Goal: Task Accomplishment & Management: Manage account settings

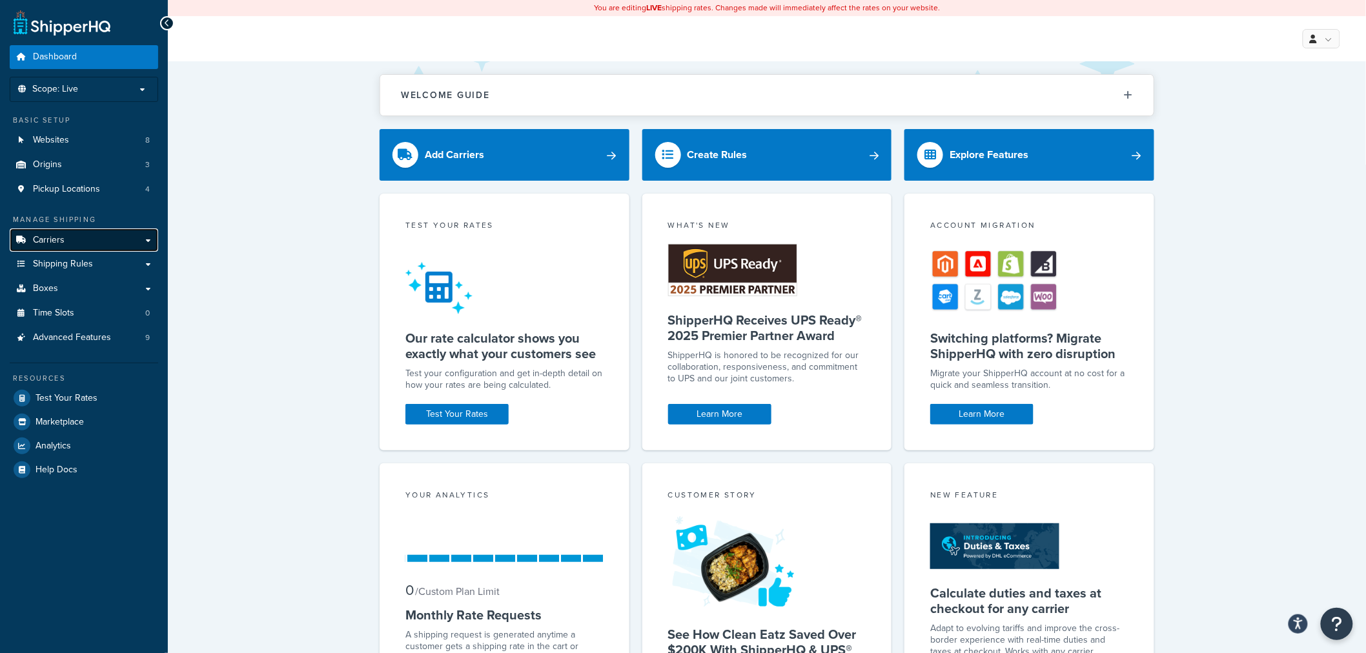
click at [59, 240] on span "Carriers" at bounding box center [49, 240] width 32 height 11
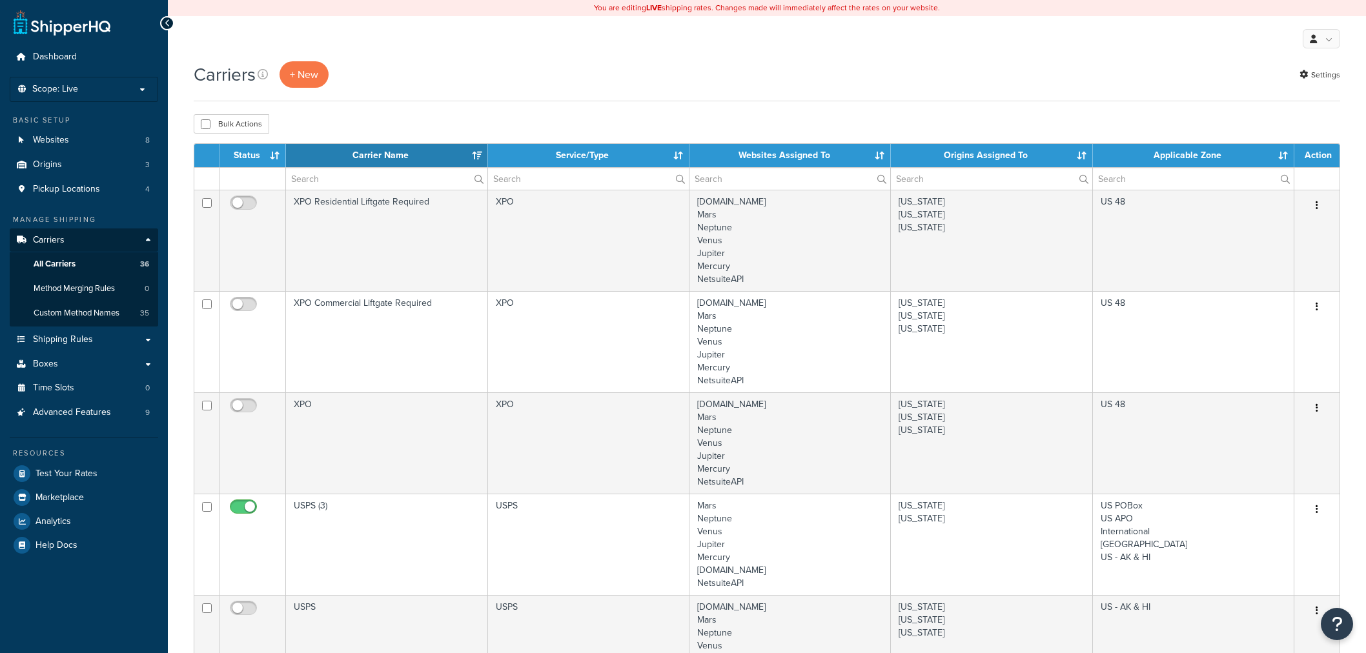
select select "15"
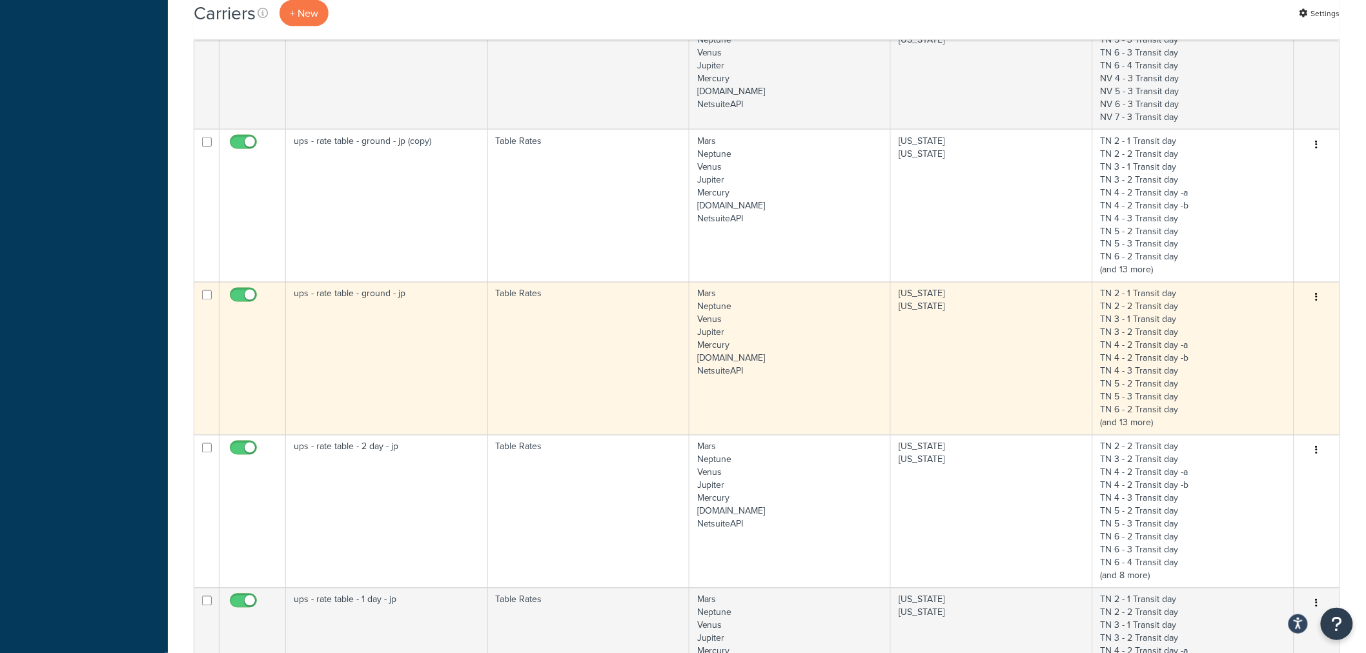
scroll to position [789, 0]
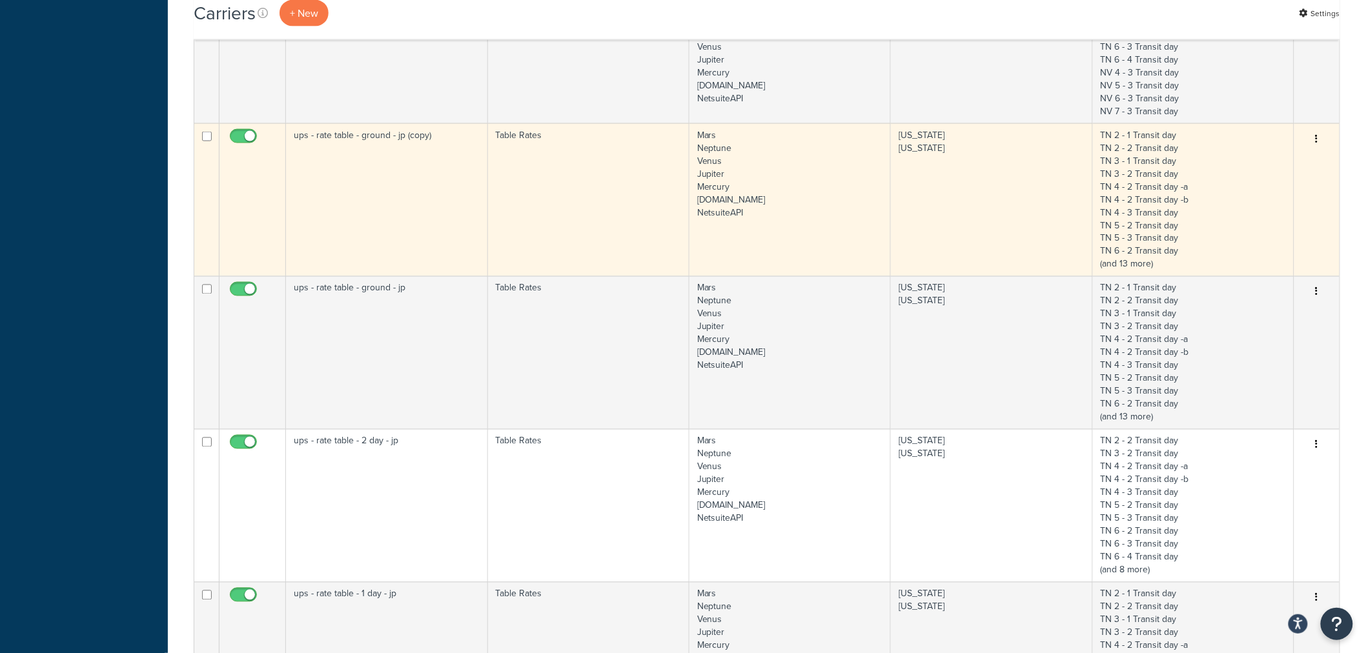
click at [1316, 139] on icon "button" at bounding box center [1316, 138] width 3 height 9
click at [1254, 220] on link "Delete" at bounding box center [1265, 218] width 102 height 26
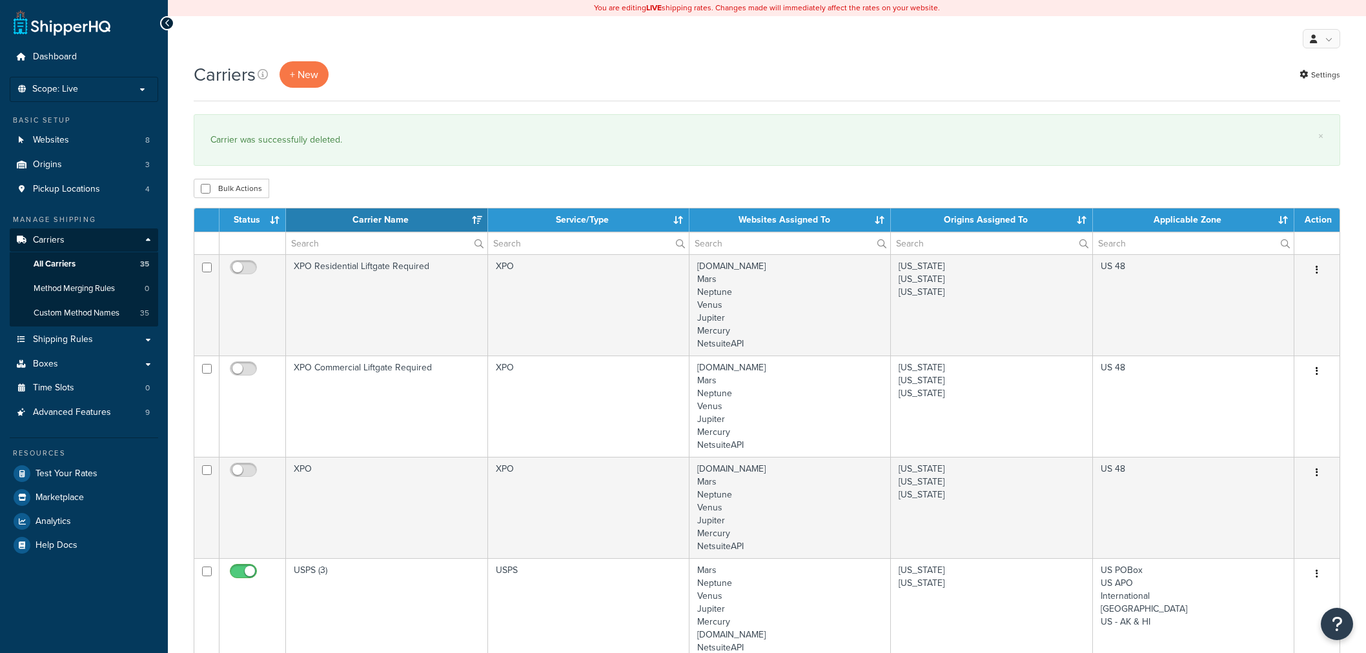
select select "15"
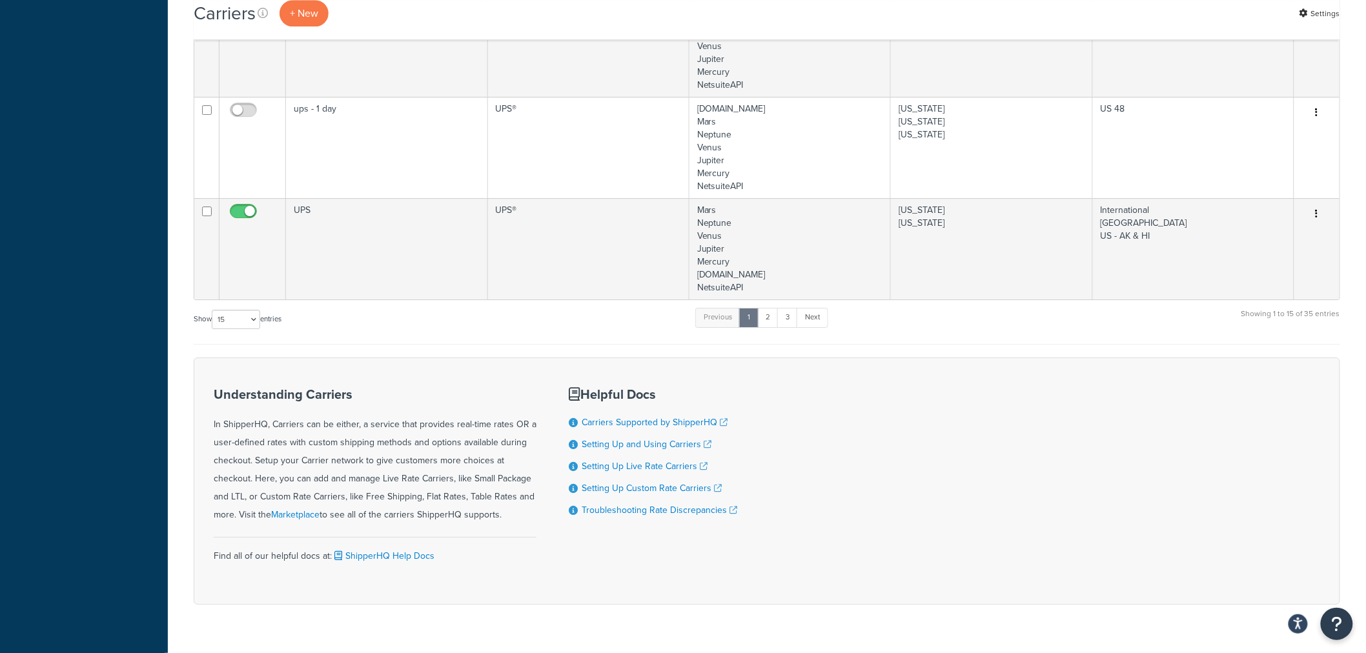
scroll to position [1649, 0]
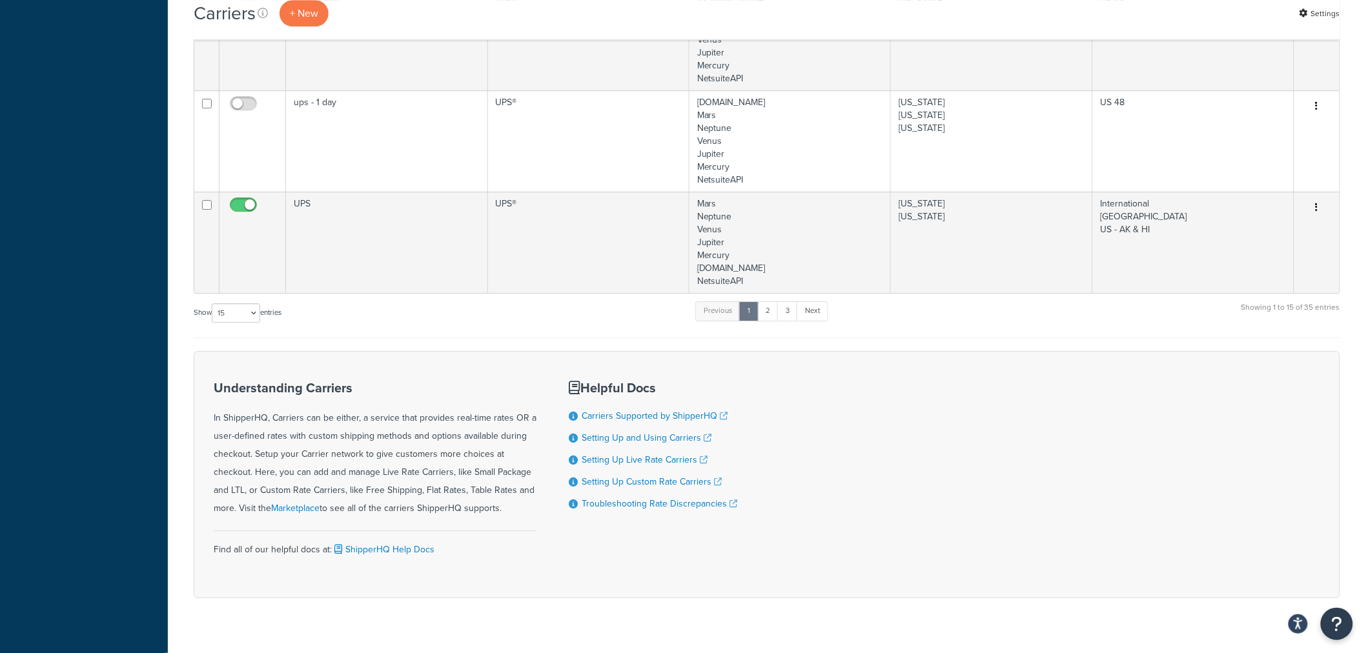
click at [771, 321] on ul "Previous 1 2 3 Next" at bounding box center [761, 313] width 132 height 25
click at [771, 318] on link "2" at bounding box center [767, 310] width 21 height 19
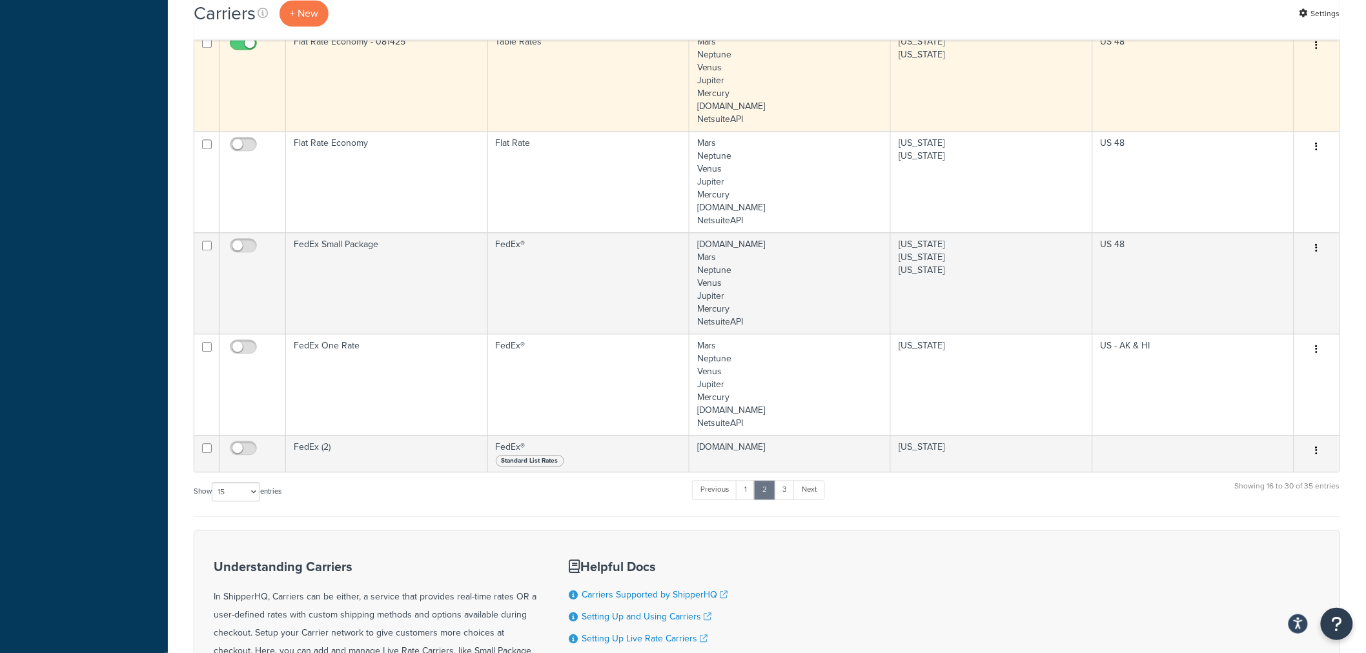
scroll to position [868, 0]
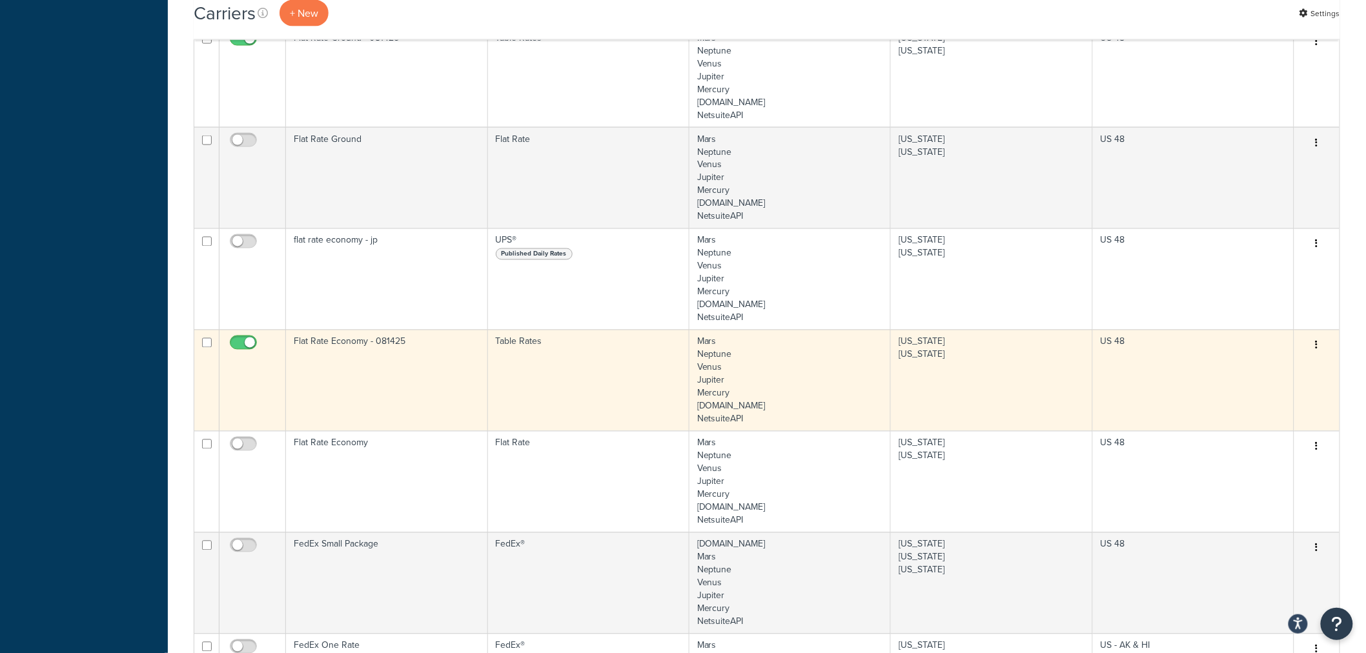
click at [1315, 344] on icon "button" at bounding box center [1316, 345] width 3 height 9
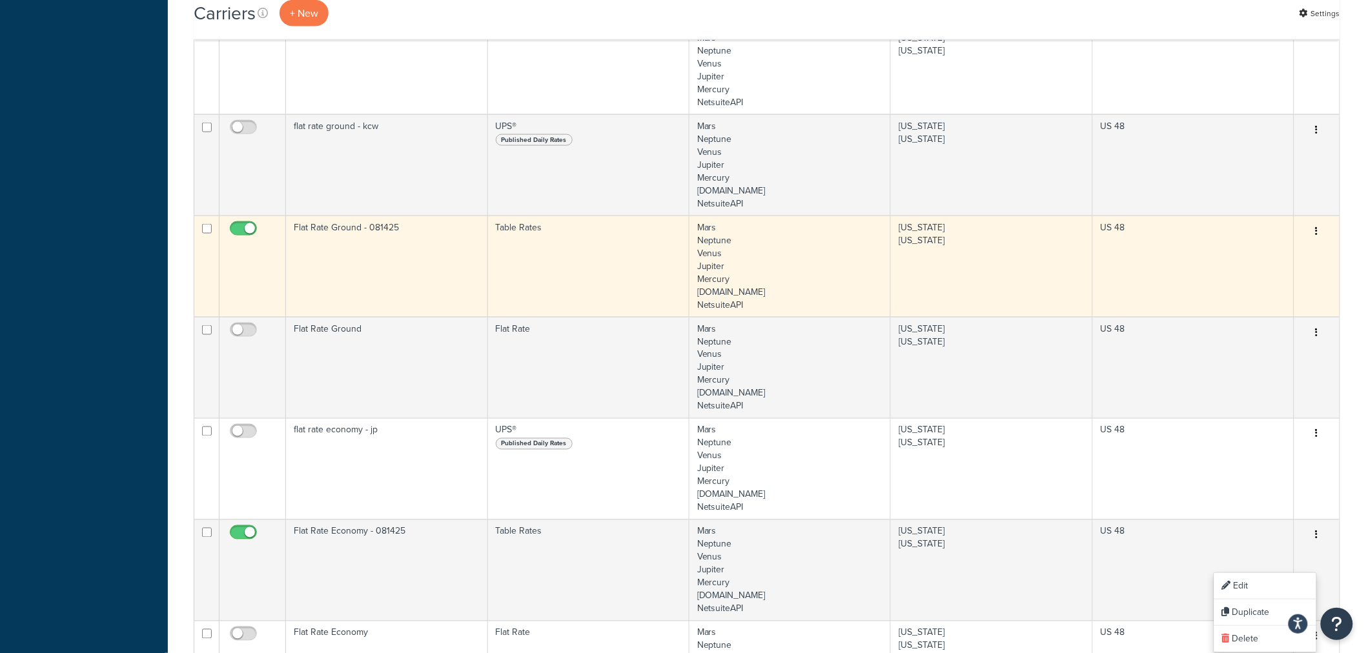
scroll to position [653, 0]
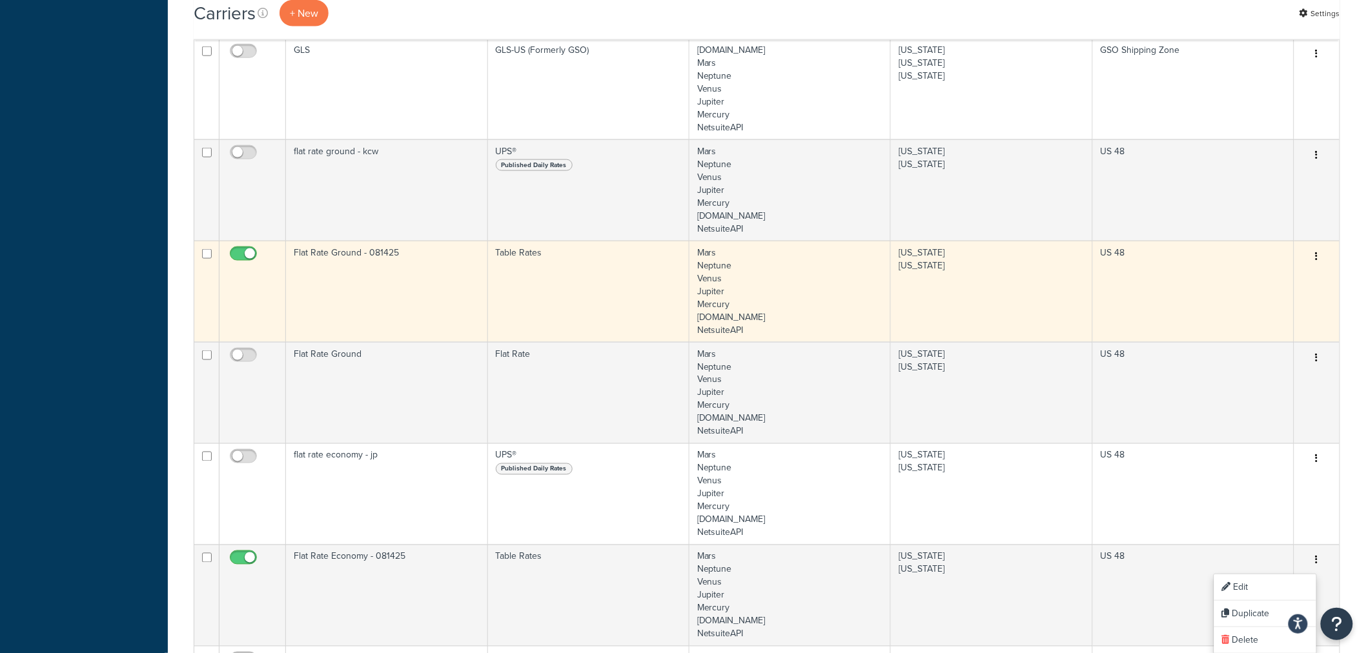
click at [1312, 260] on button "button" at bounding box center [1316, 257] width 18 height 21
click at [1280, 292] on link "Edit" at bounding box center [1265, 283] width 102 height 26
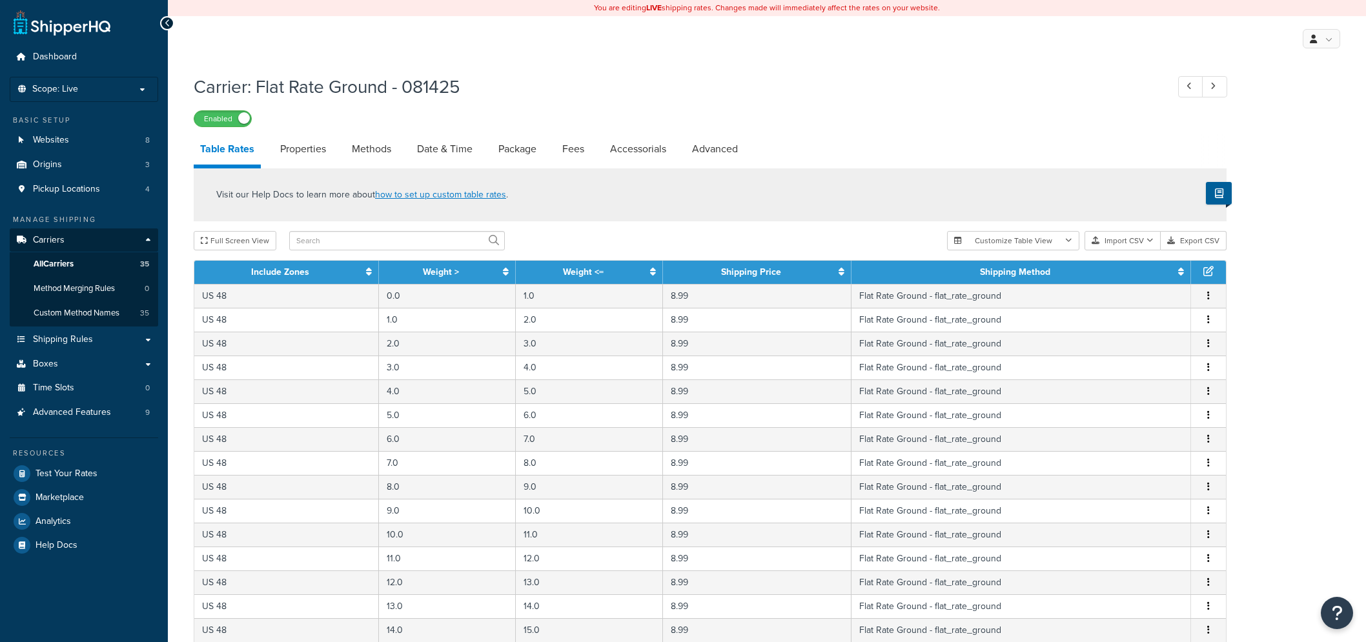
select select "25"
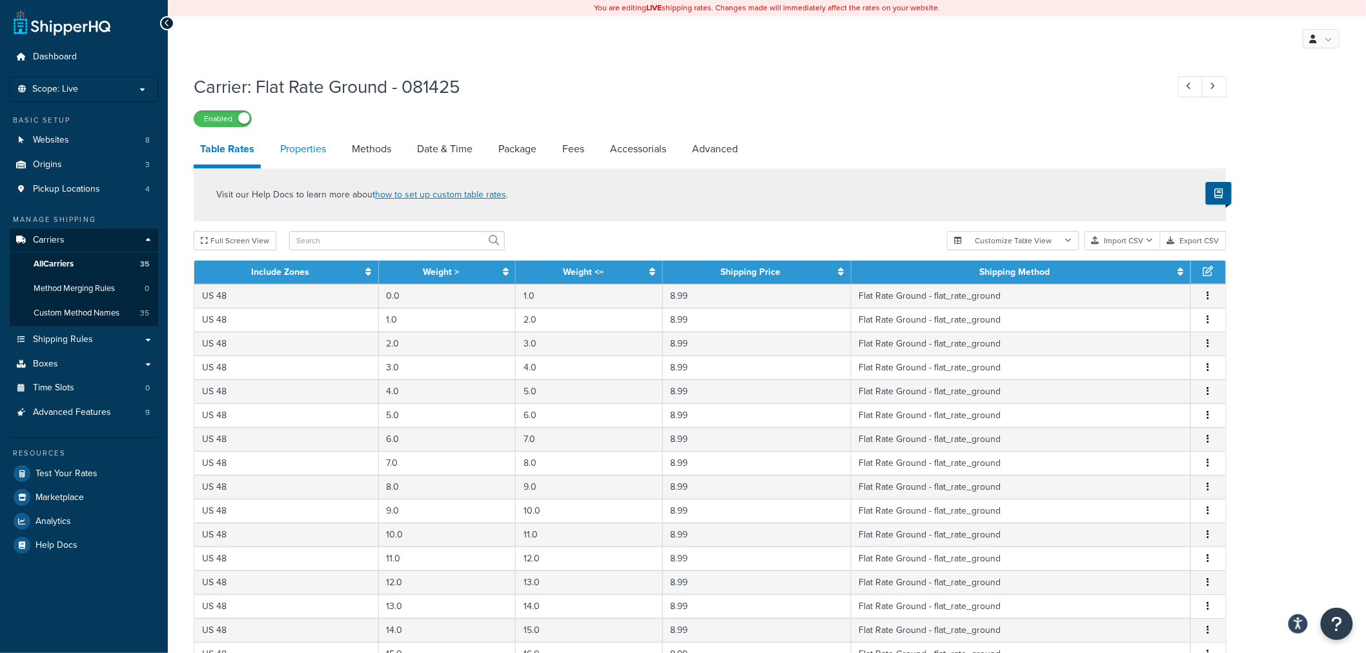
click at [311, 151] on link "Properties" at bounding box center [303, 149] width 59 height 31
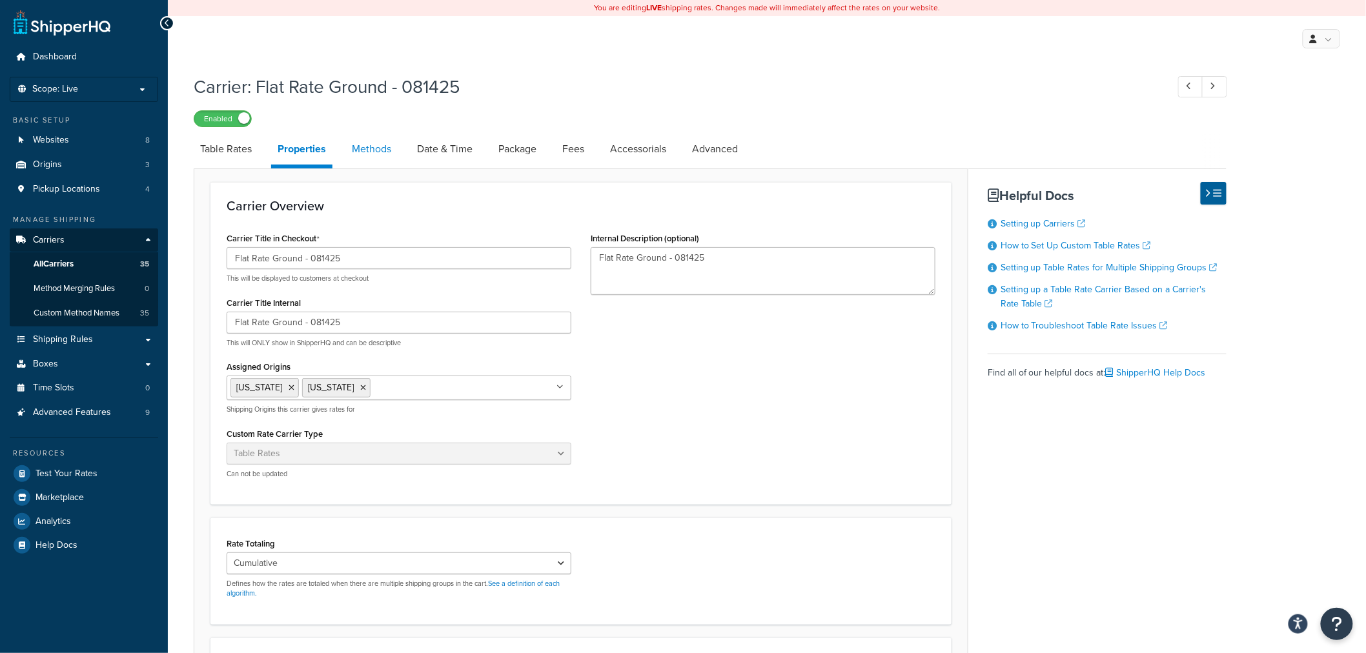
click at [373, 151] on link "Methods" at bounding box center [371, 149] width 52 height 31
select select "25"
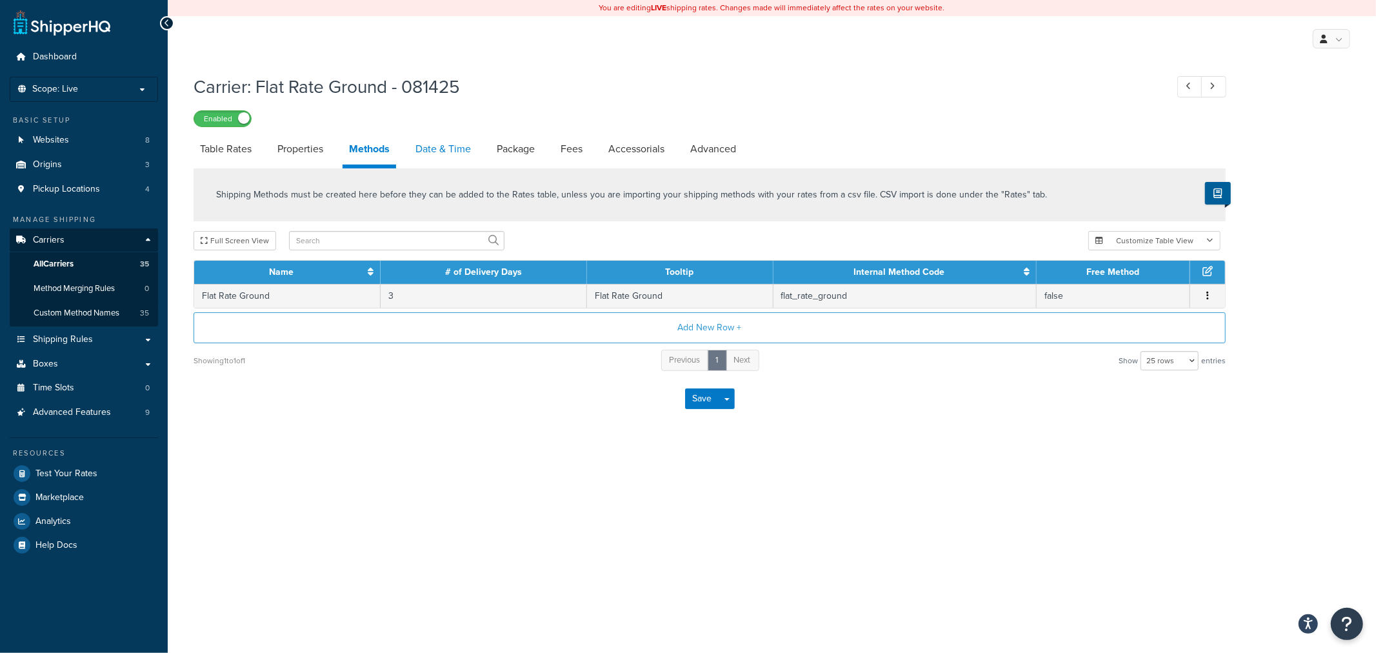
click at [440, 151] on link "Date & Time" at bounding box center [443, 149] width 68 height 31
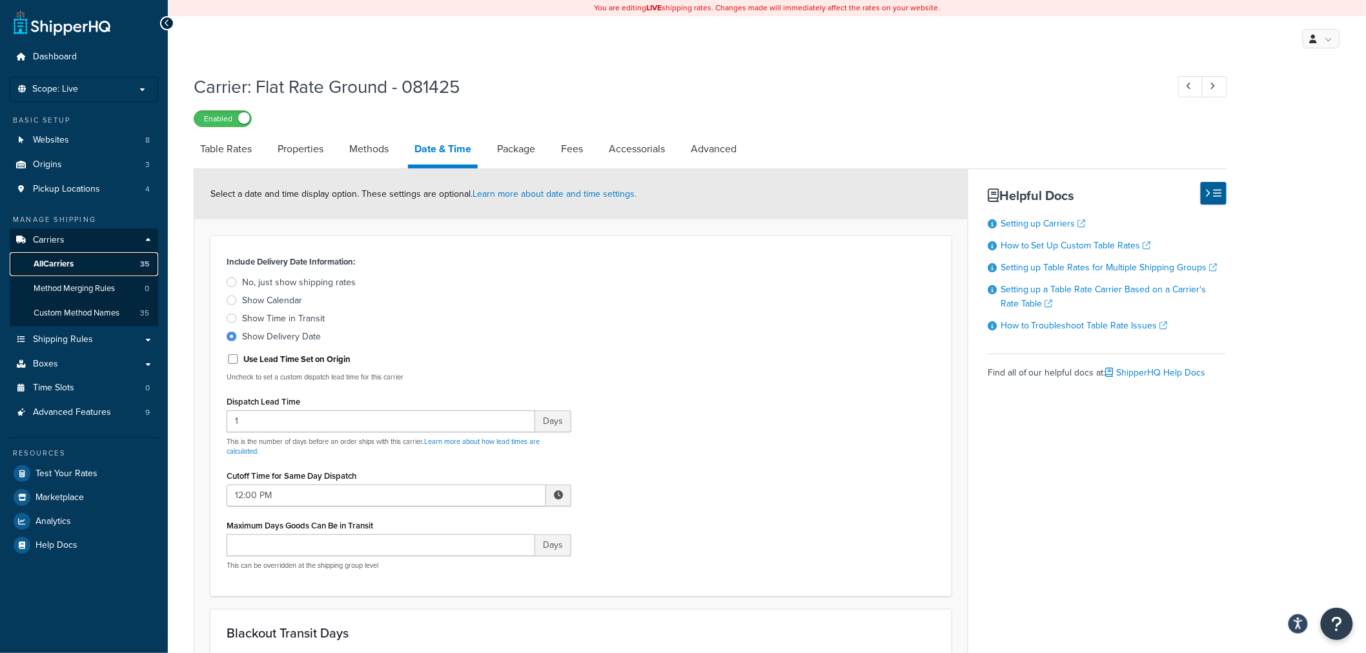
click at [63, 257] on link "All Carriers 35" at bounding box center [84, 264] width 148 height 24
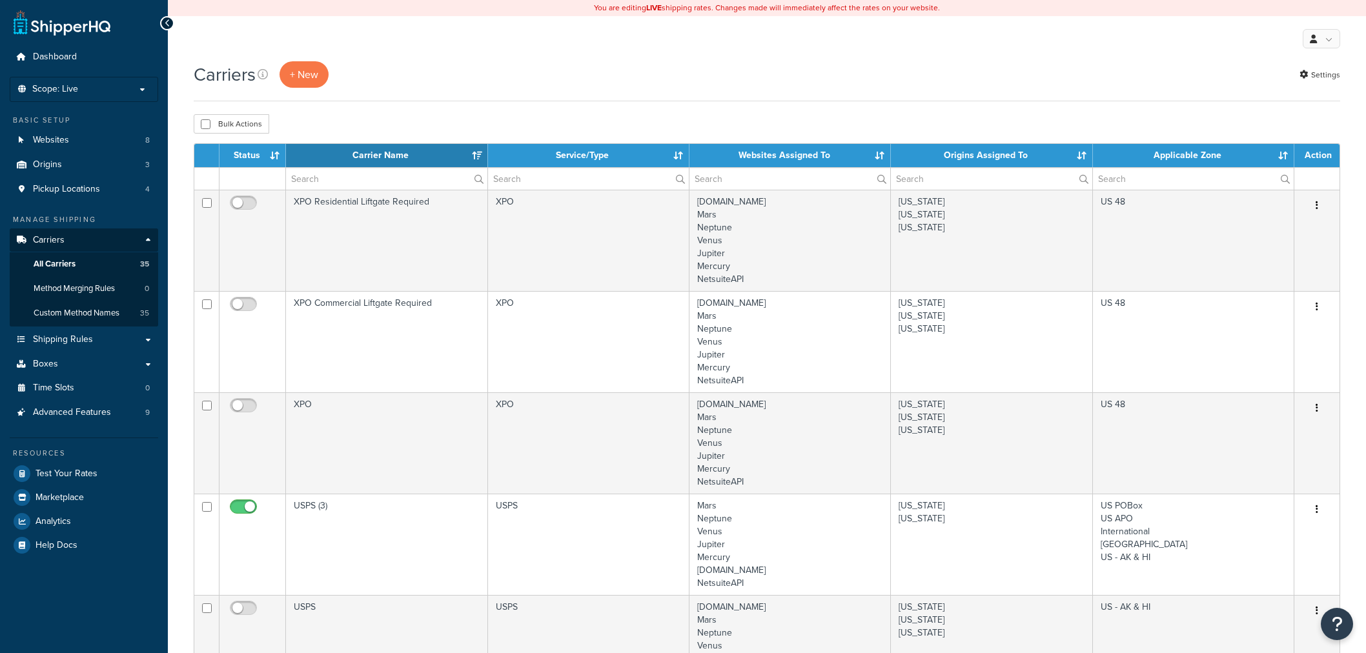
select select "15"
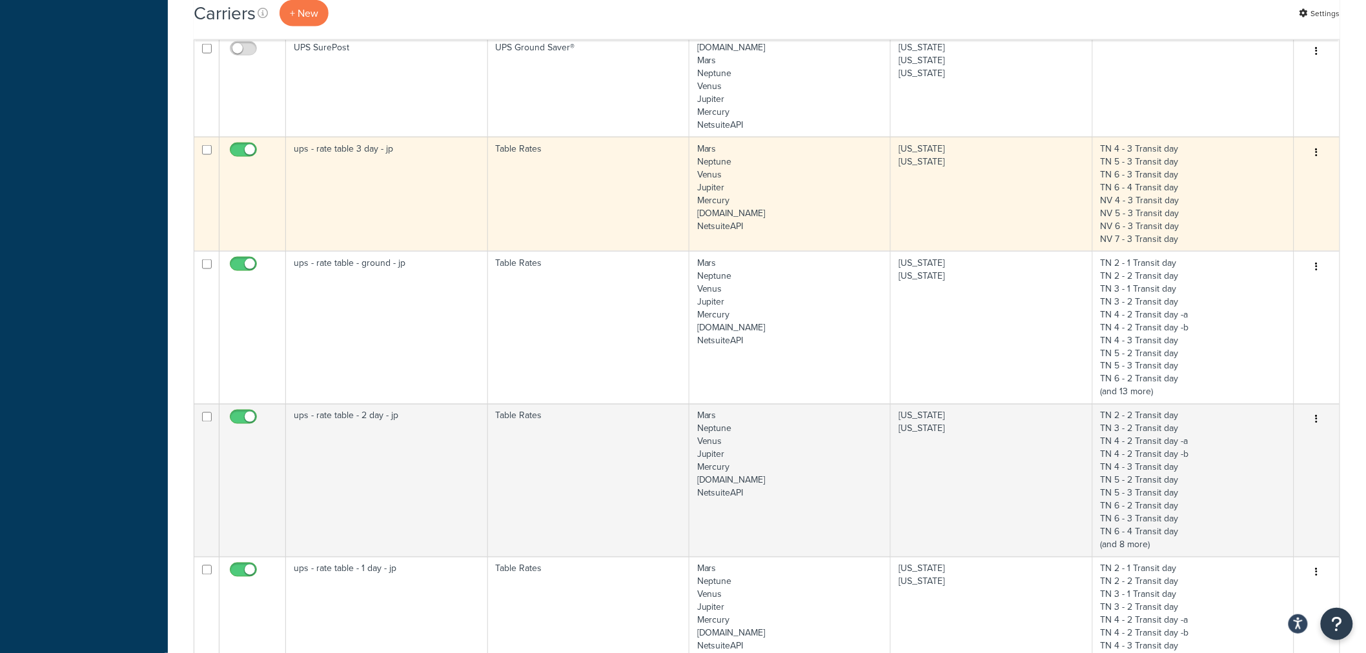
scroll to position [717, 0]
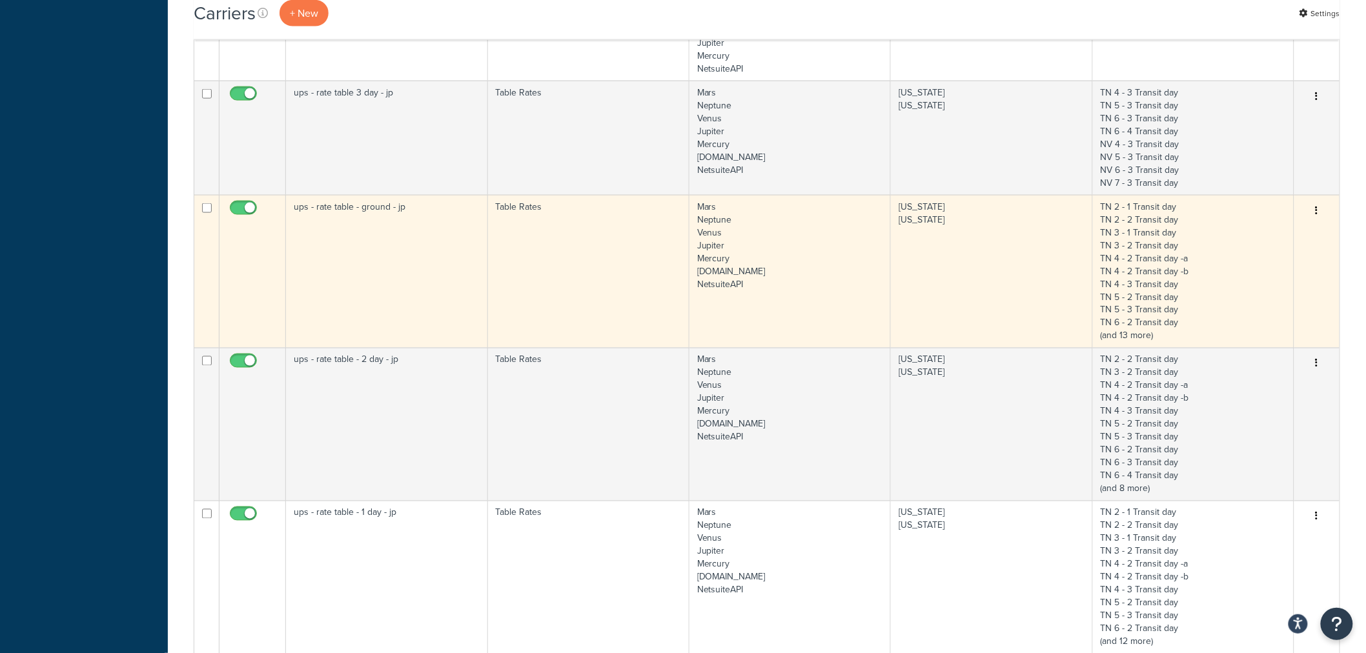
click at [1315, 208] on icon "button" at bounding box center [1316, 210] width 3 height 9
click at [1285, 235] on link "Edit" at bounding box center [1265, 238] width 102 height 26
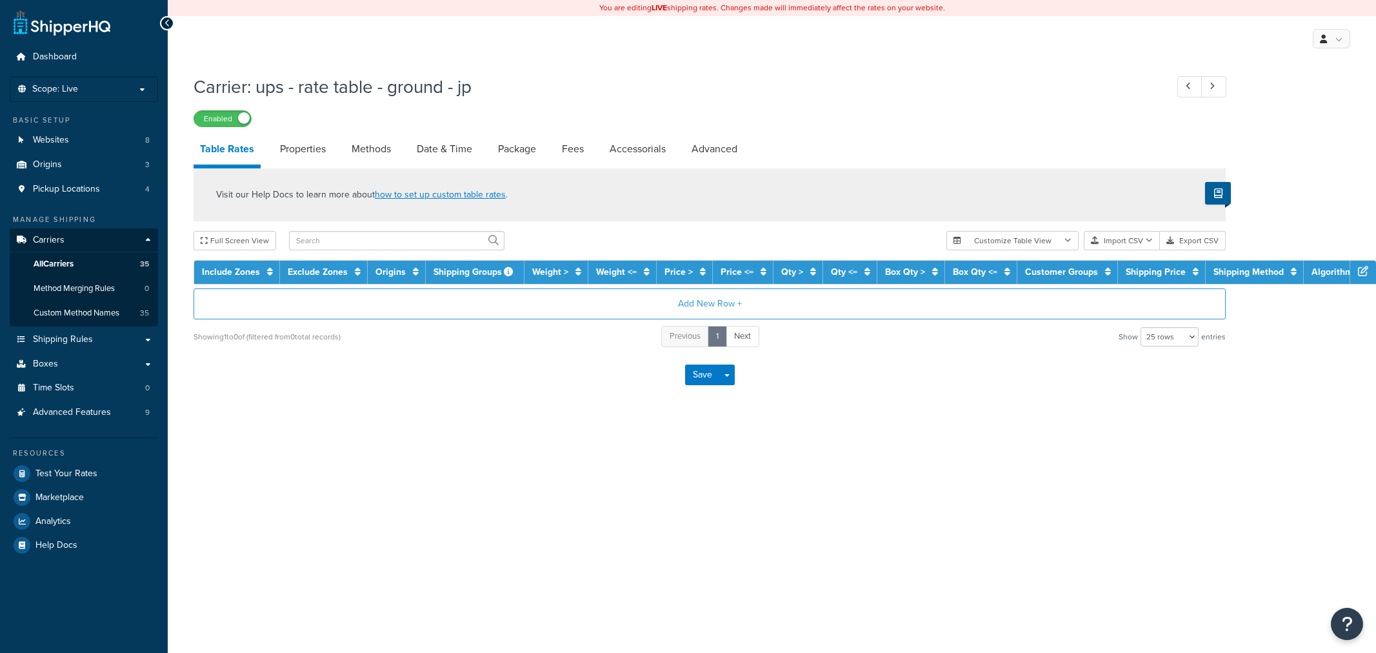
select select "25"
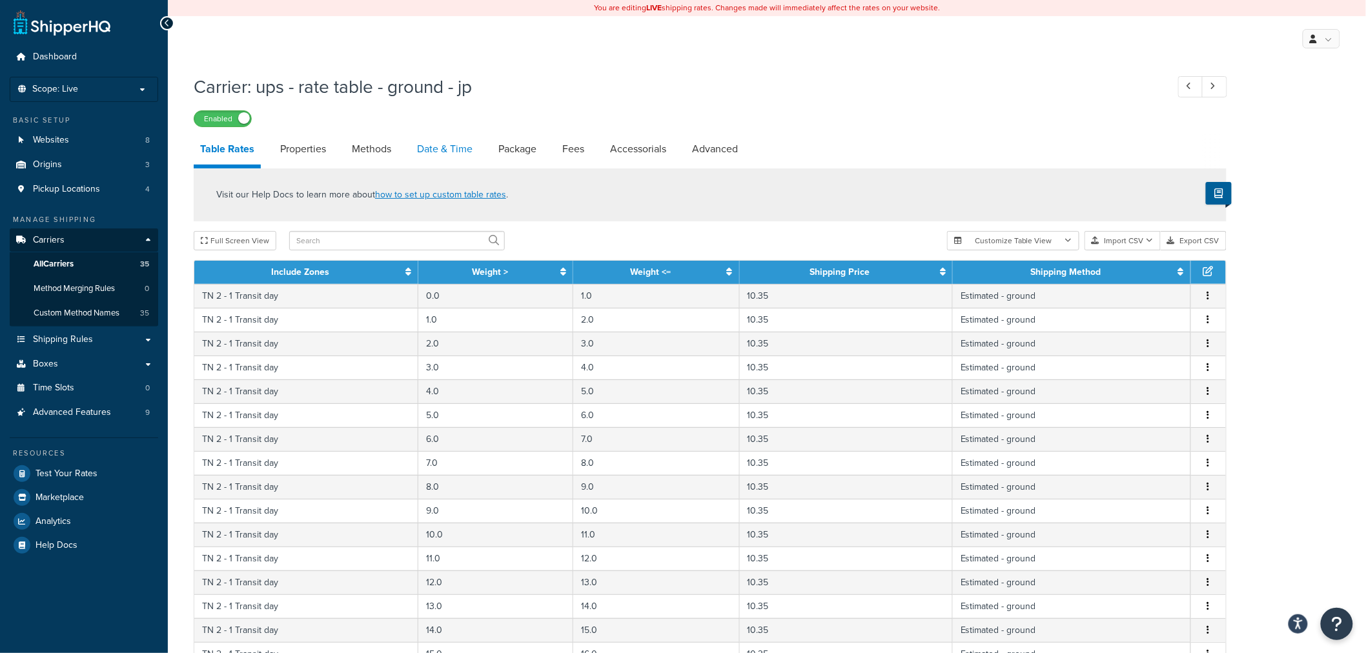
click at [436, 150] on link "Date & Time" at bounding box center [444, 149] width 68 height 31
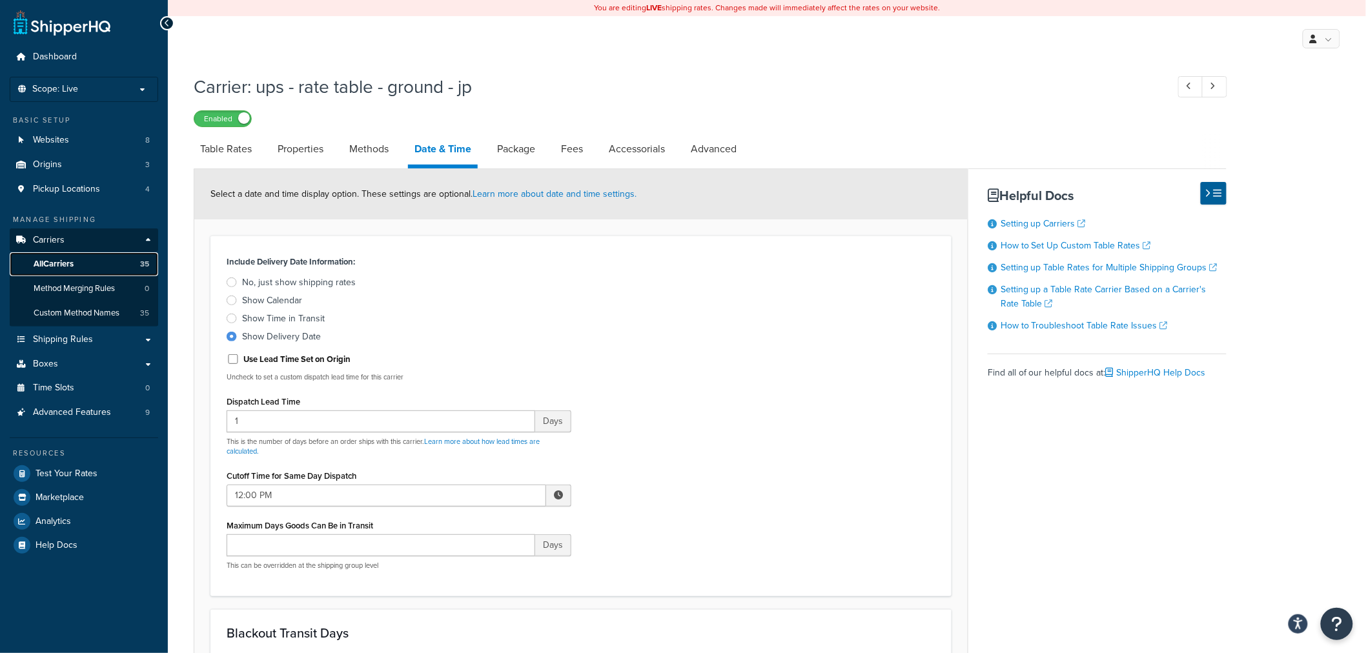
click at [59, 267] on span "All Carriers" at bounding box center [54, 264] width 40 height 11
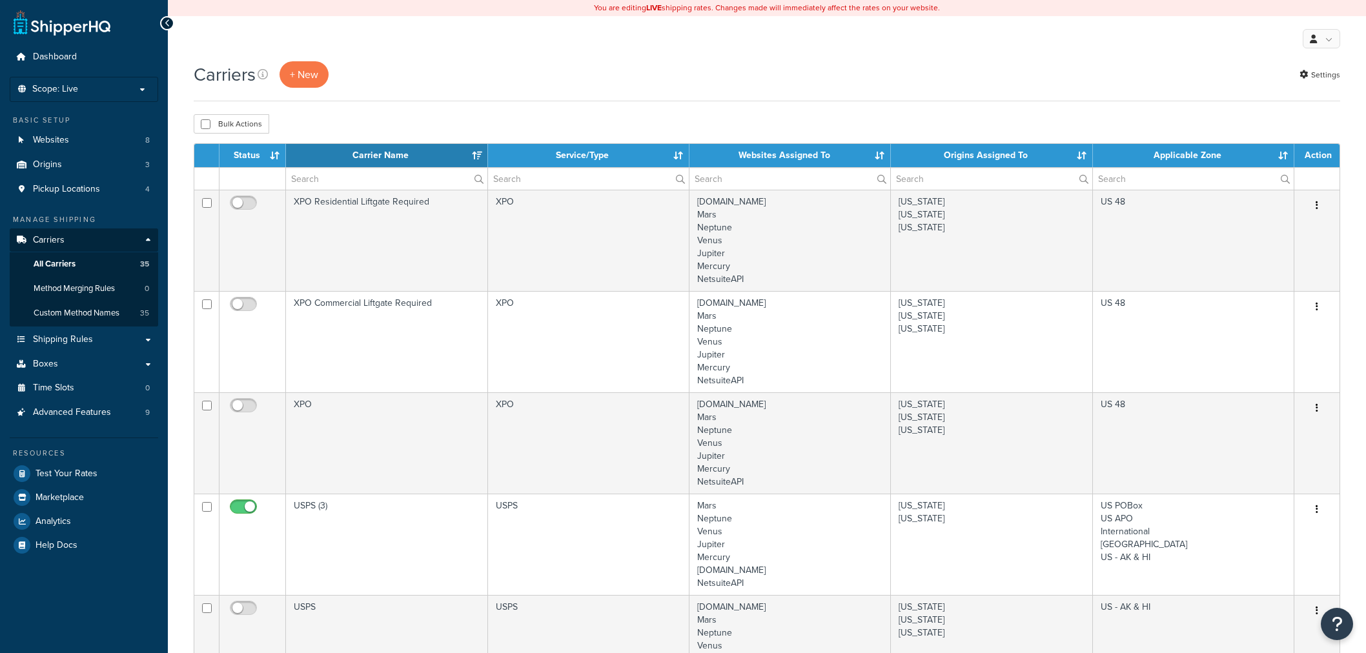
select select "15"
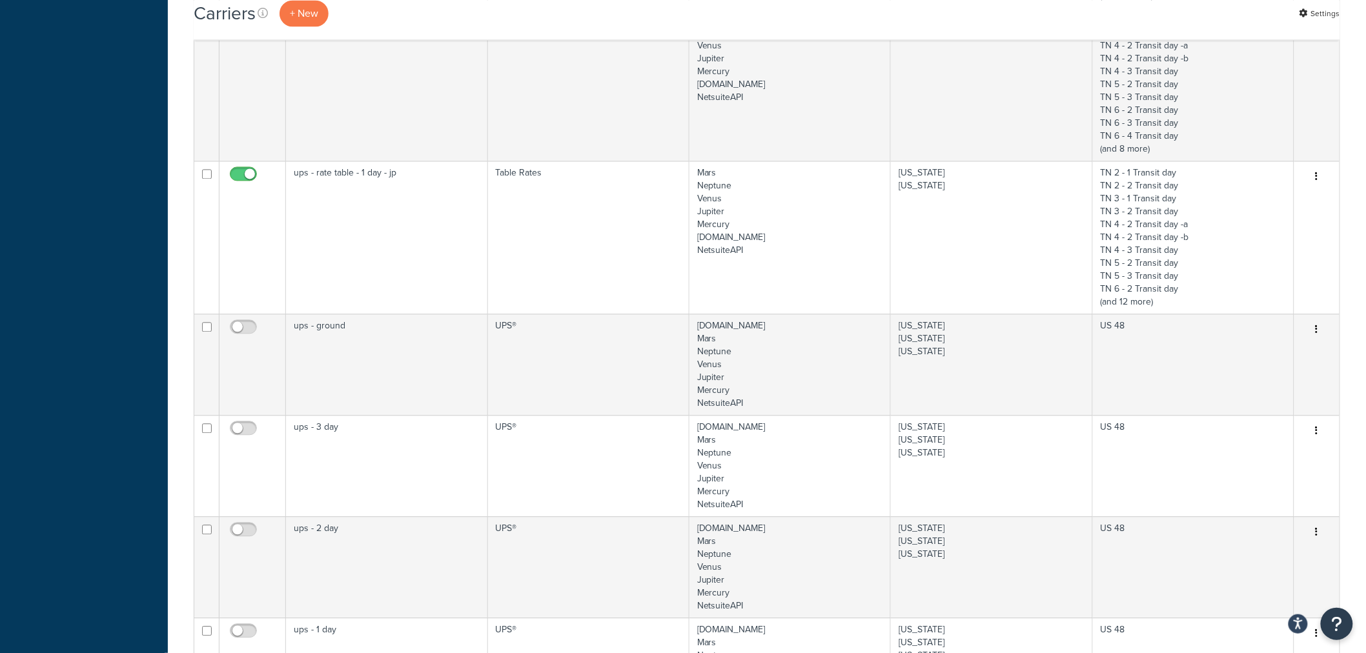
scroll to position [1291, 0]
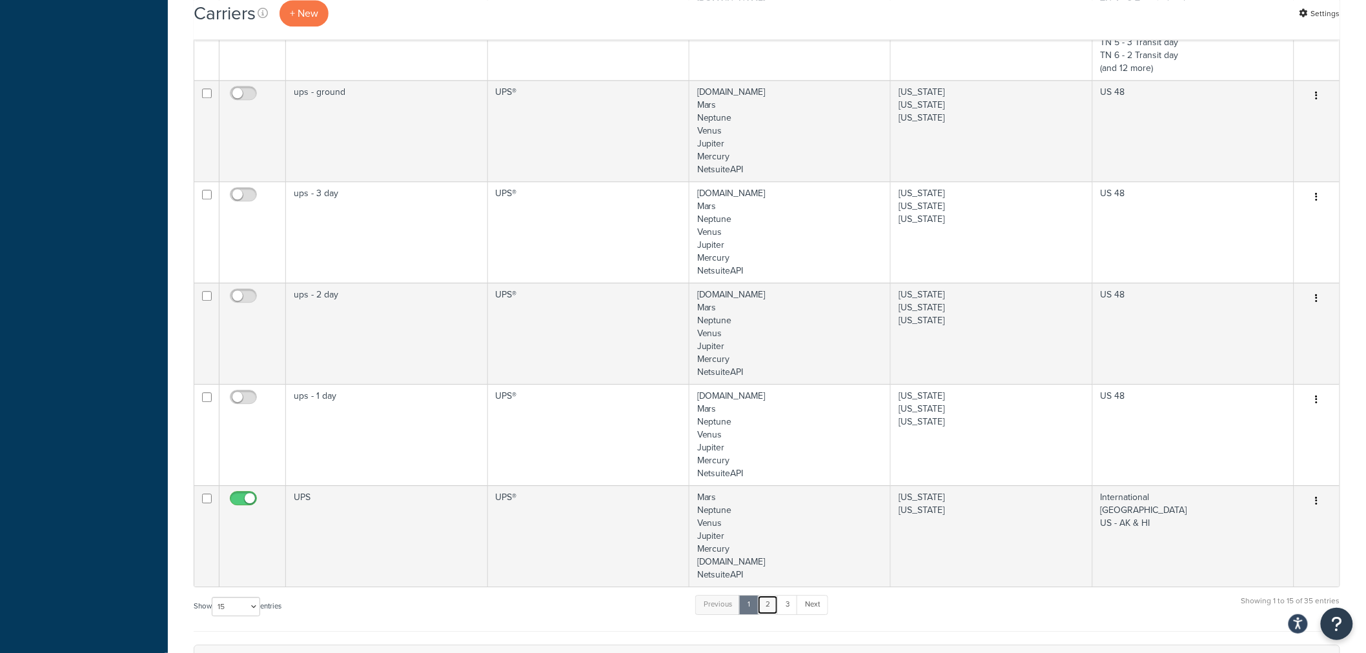
click at [771, 604] on link "2" at bounding box center [767, 604] width 21 height 19
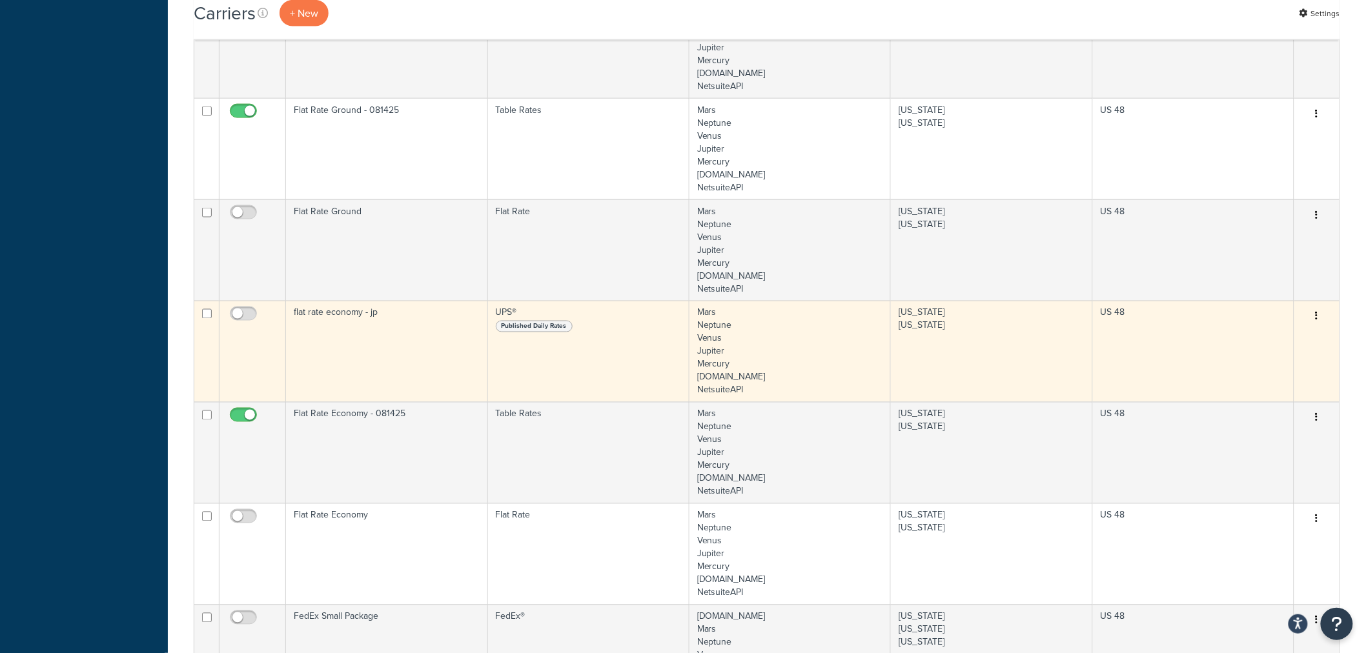
scroll to position [717, 0]
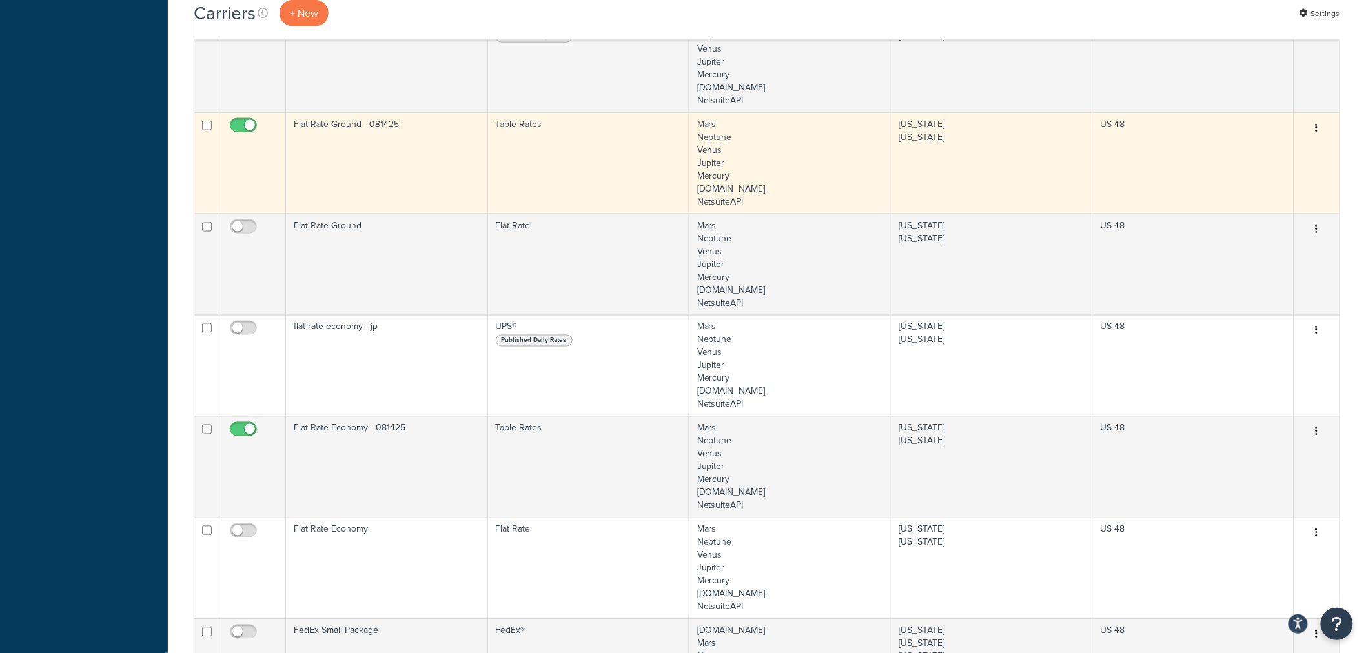
click at [1318, 129] on icon "button" at bounding box center [1316, 127] width 3 height 9
click at [1283, 152] on link "Edit" at bounding box center [1265, 155] width 102 height 26
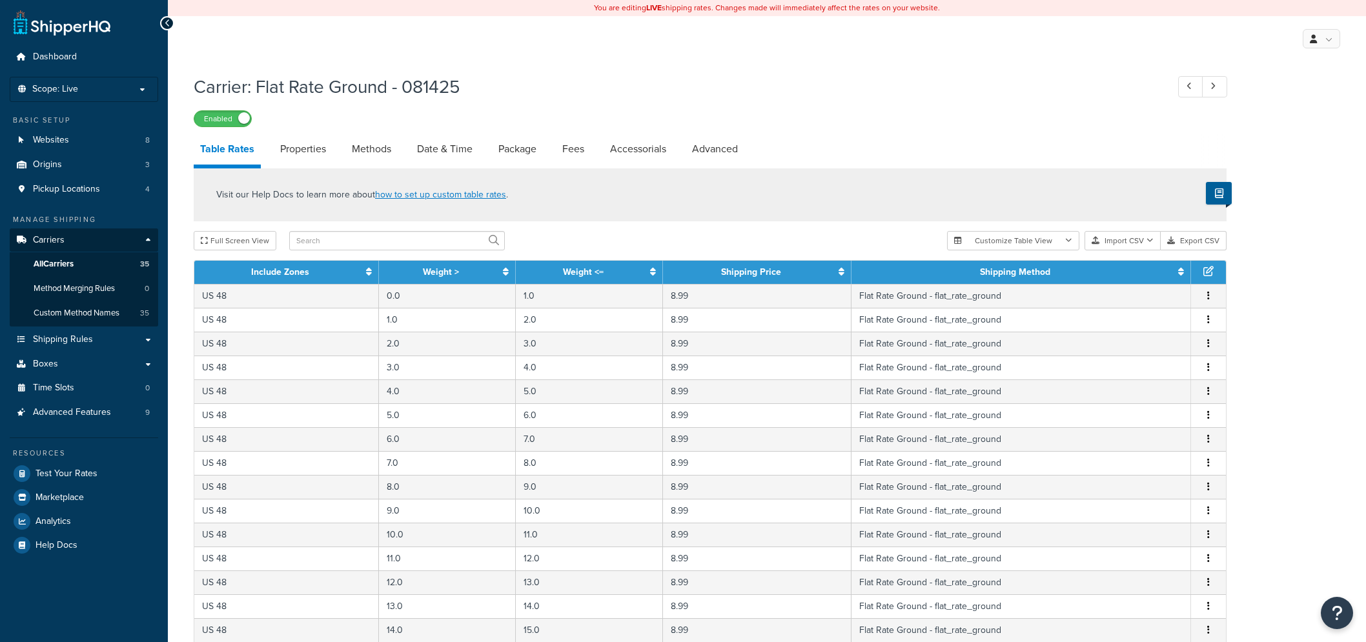
select select "25"
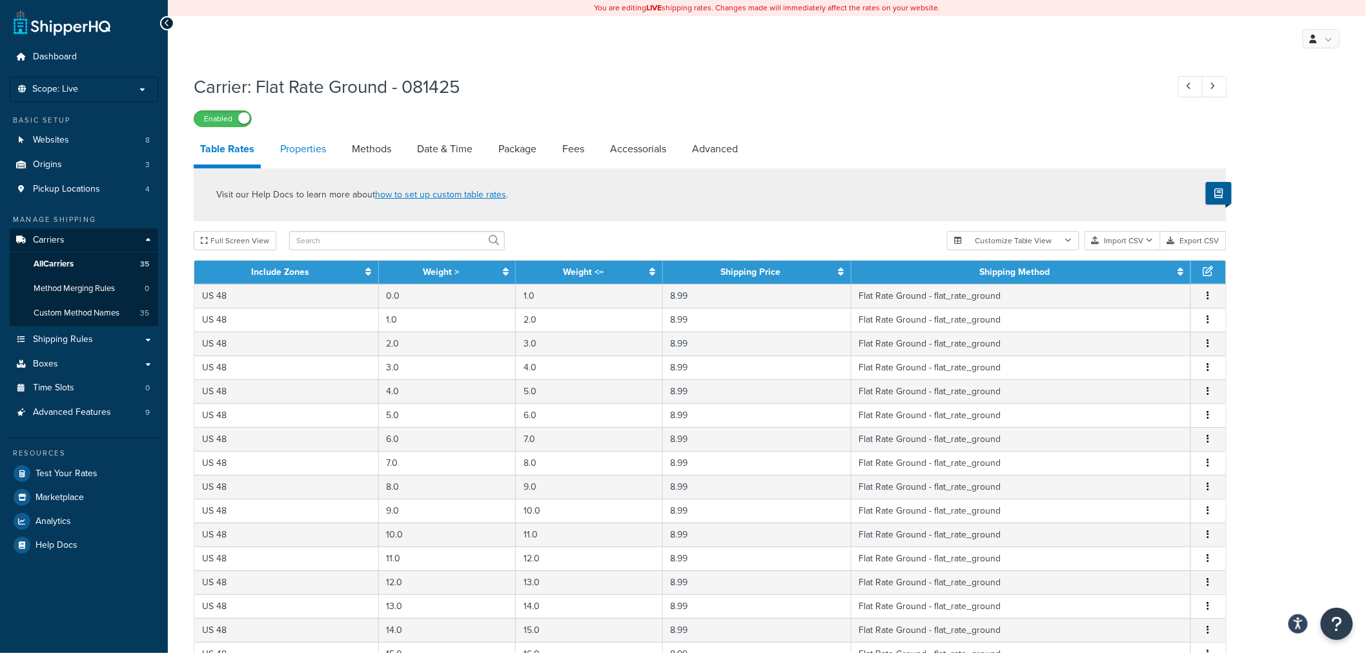
click at [317, 152] on link "Properties" at bounding box center [303, 149] width 59 height 31
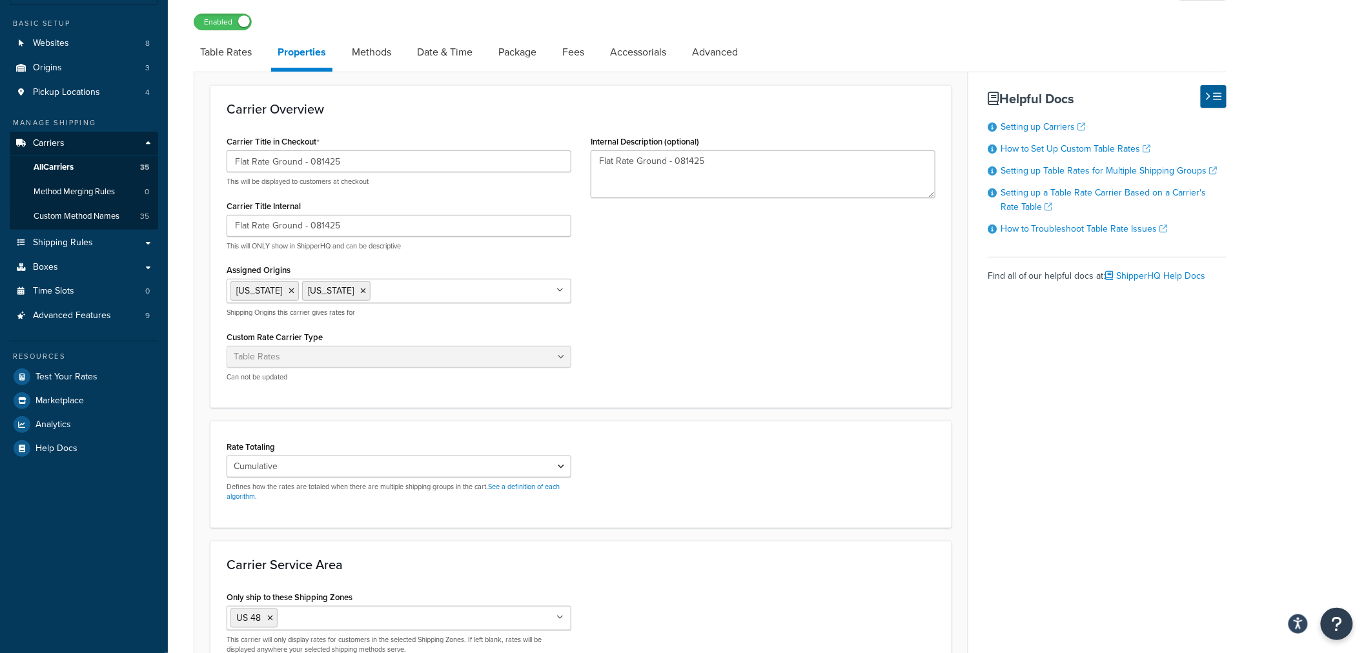
scroll to position [72, 0]
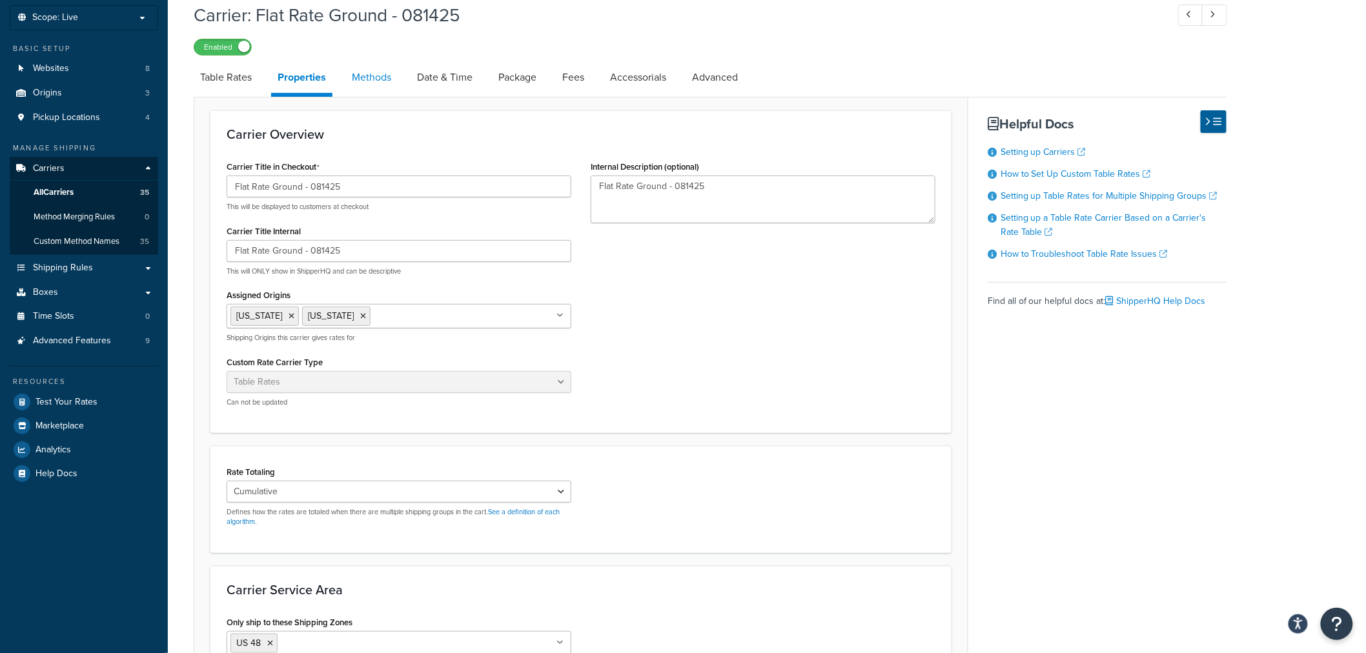
click at [368, 76] on link "Methods" at bounding box center [371, 77] width 52 height 31
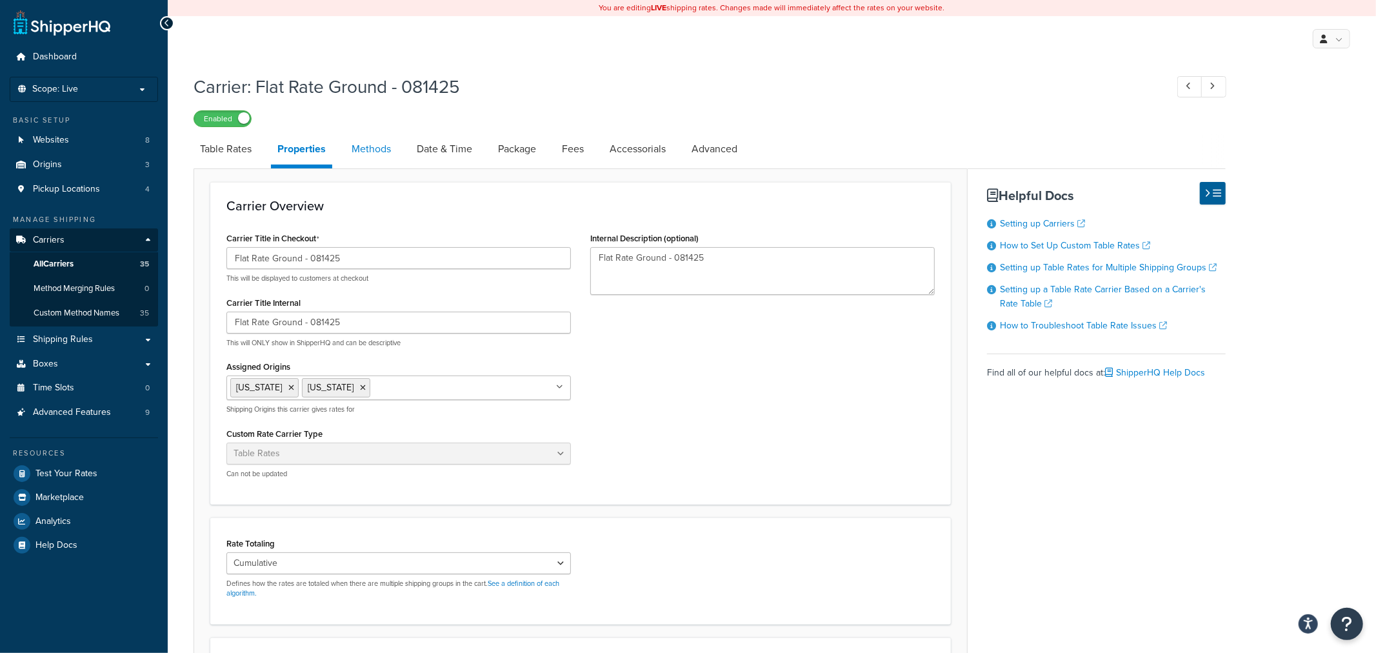
select select "25"
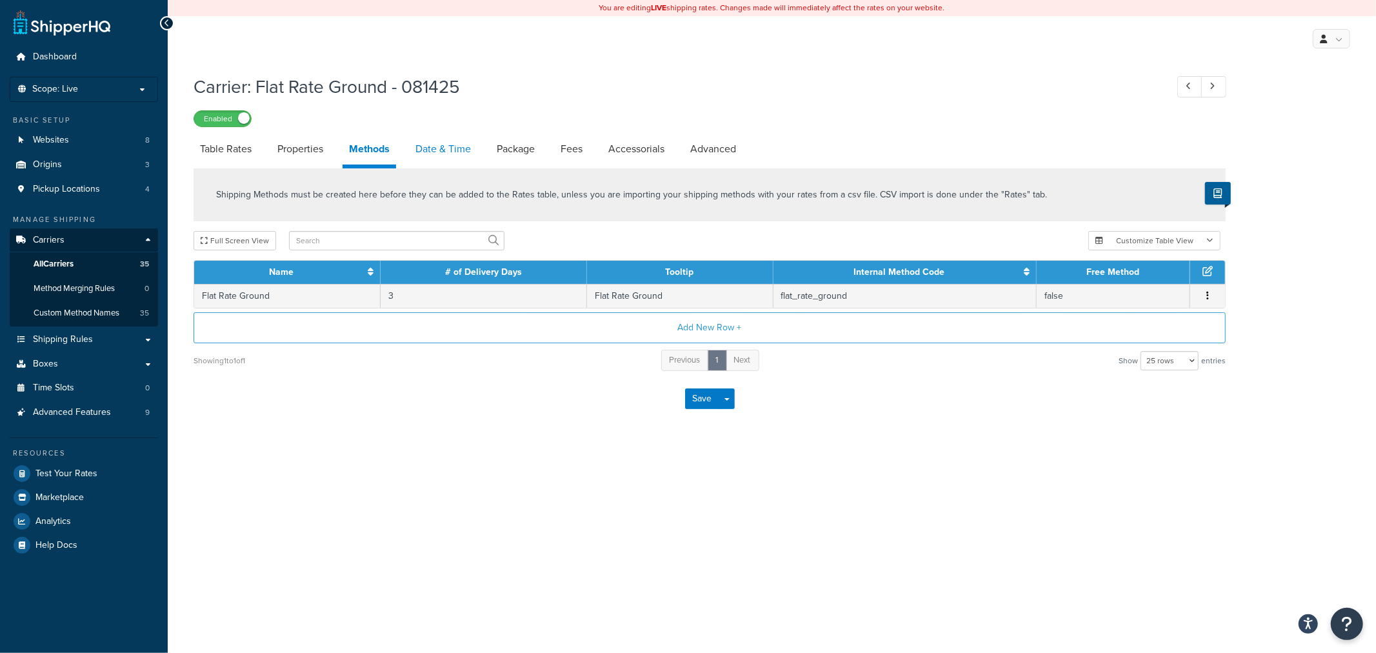
click at [443, 149] on link "Date & Time" at bounding box center [443, 149] width 68 height 31
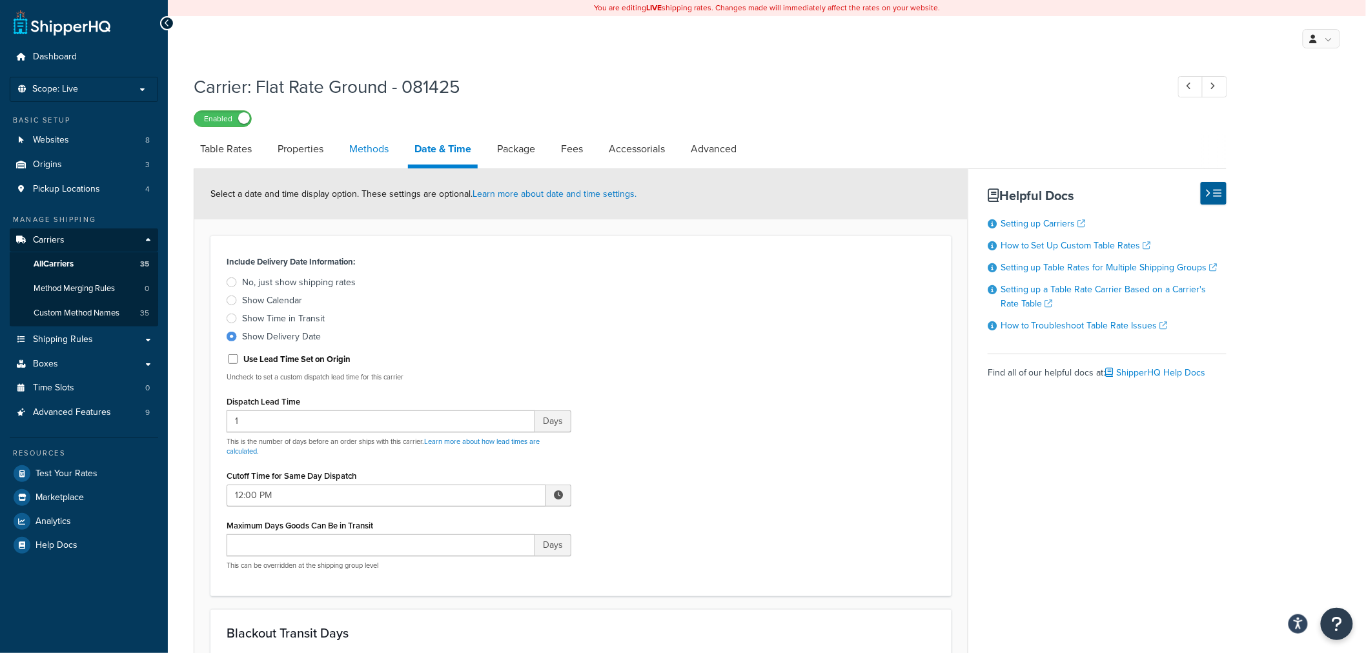
click at [371, 156] on link "Methods" at bounding box center [369, 149] width 52 height 31
select select "25"
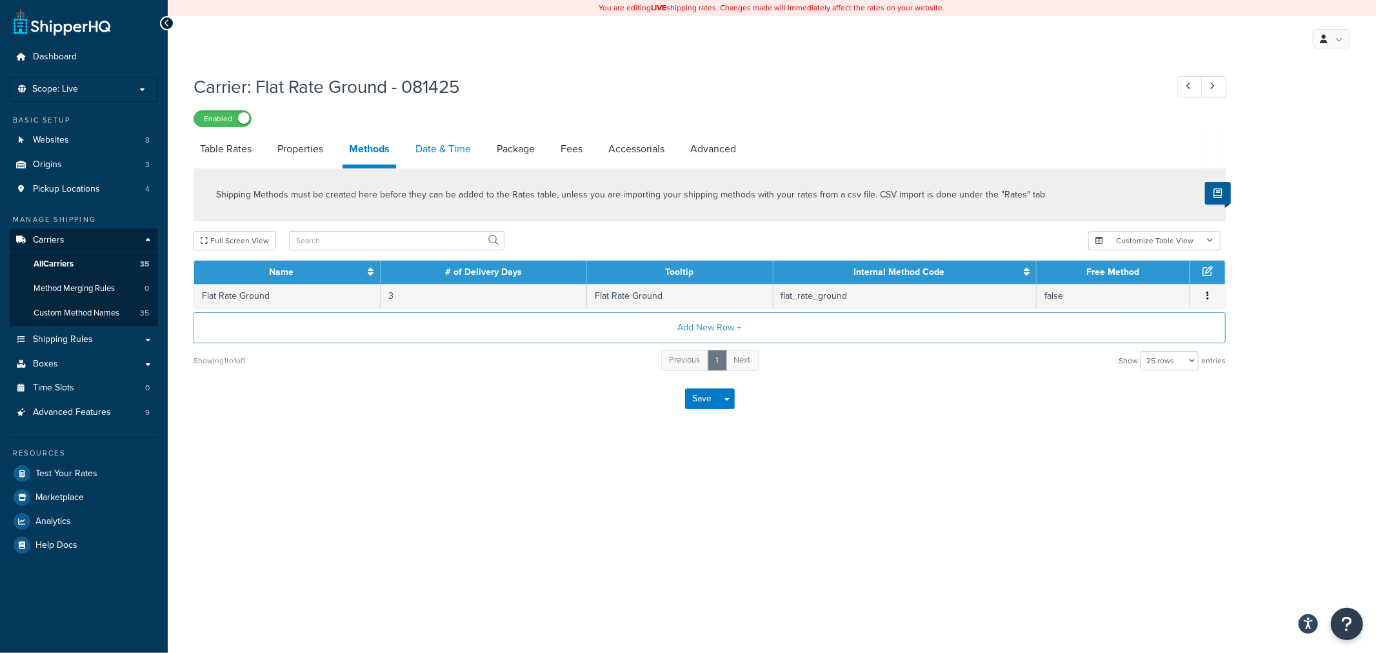
click at [446, 152] on link "Date & Time" at bounding box center [443, 149] width 68 height 31
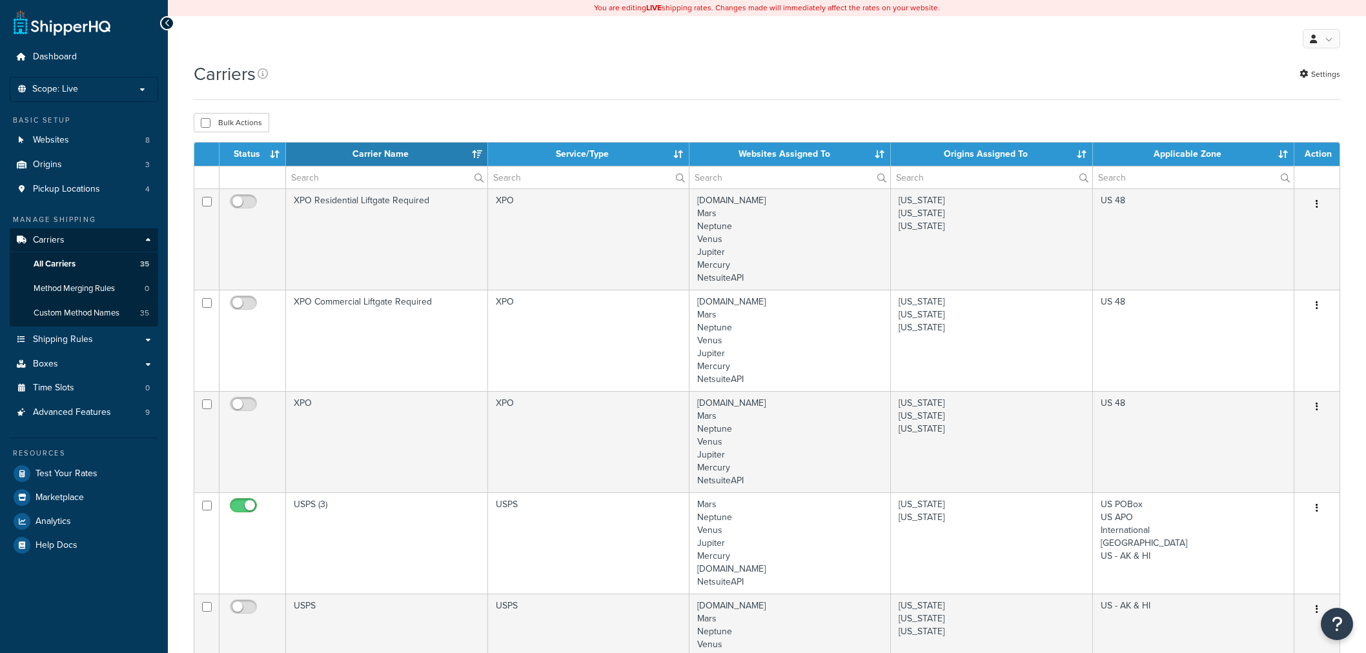
select select "15"
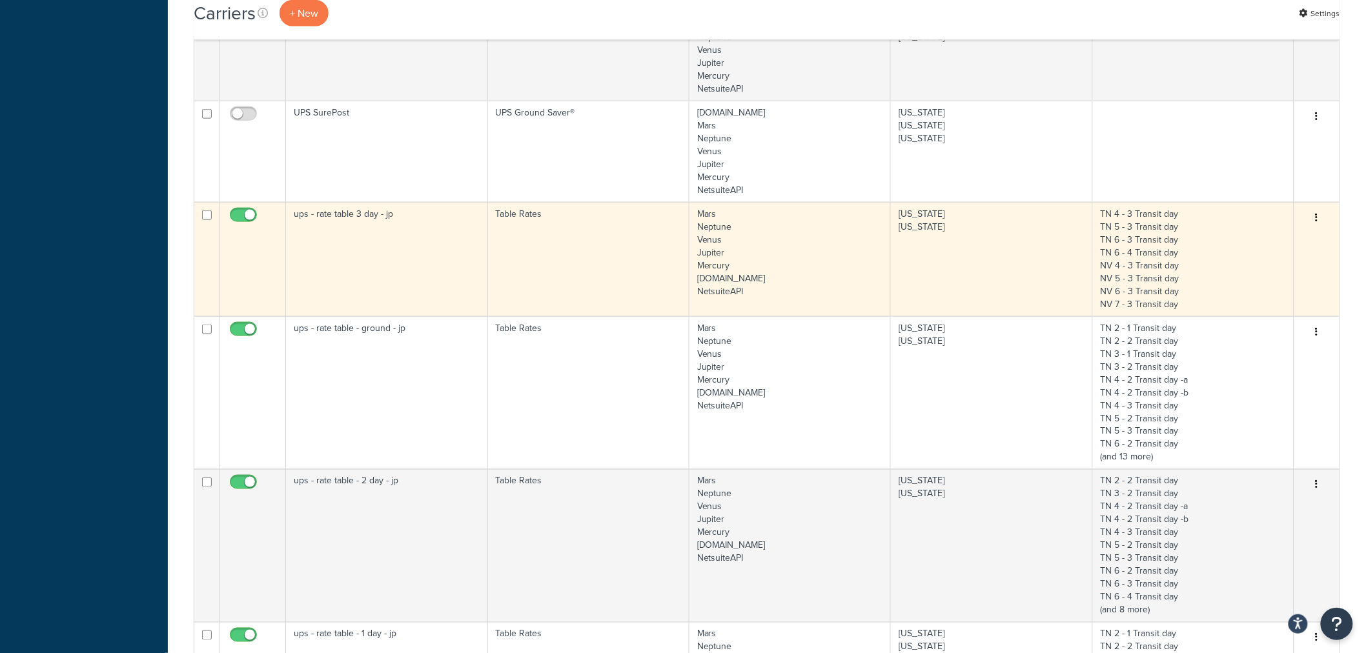
scroll to position [717, 0]
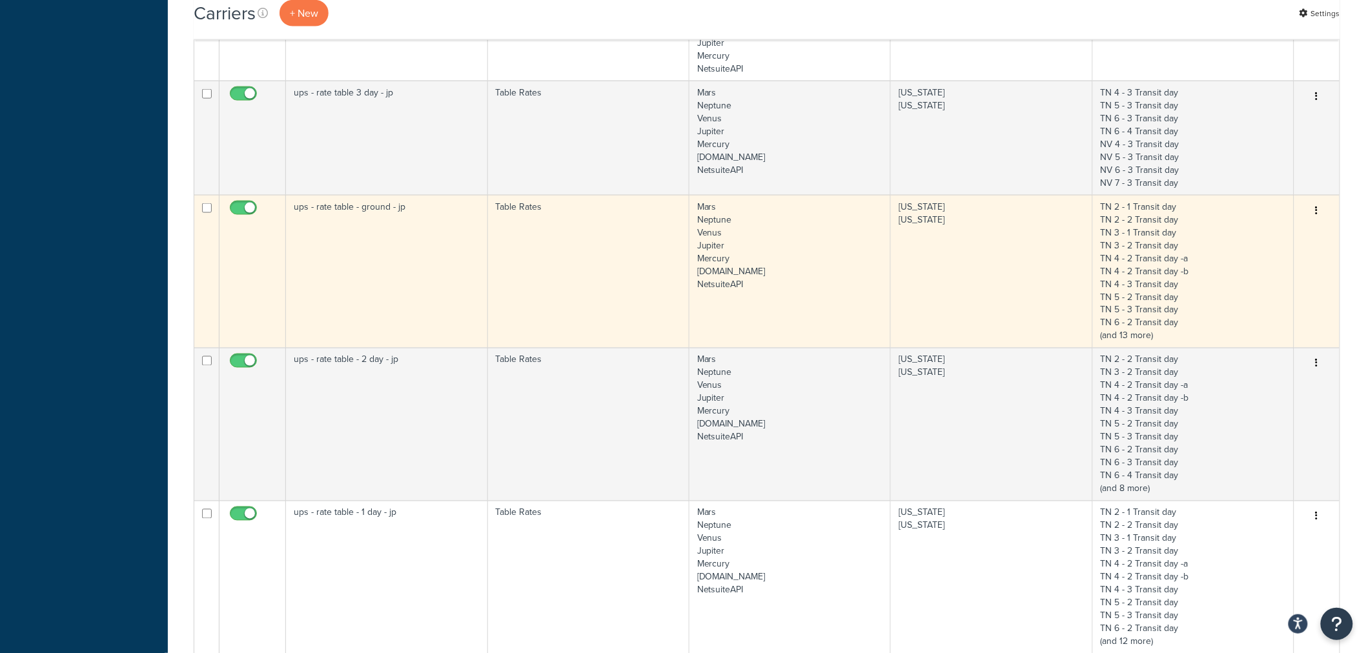
click at [1318, 210] on icon "button" at bounding box center [1316, 210] width 3 height 9
click at [1289, 228] on link "Edit" at bounding box center [1265, 238] width 102 height 26
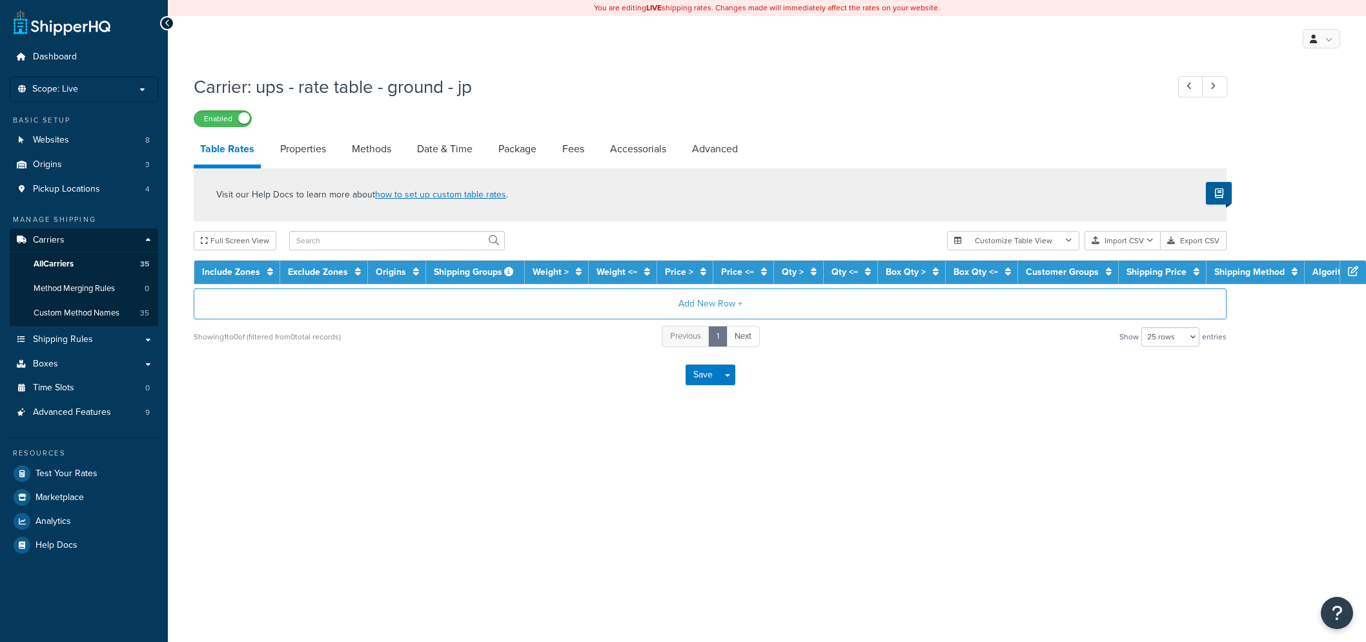
select select "25"
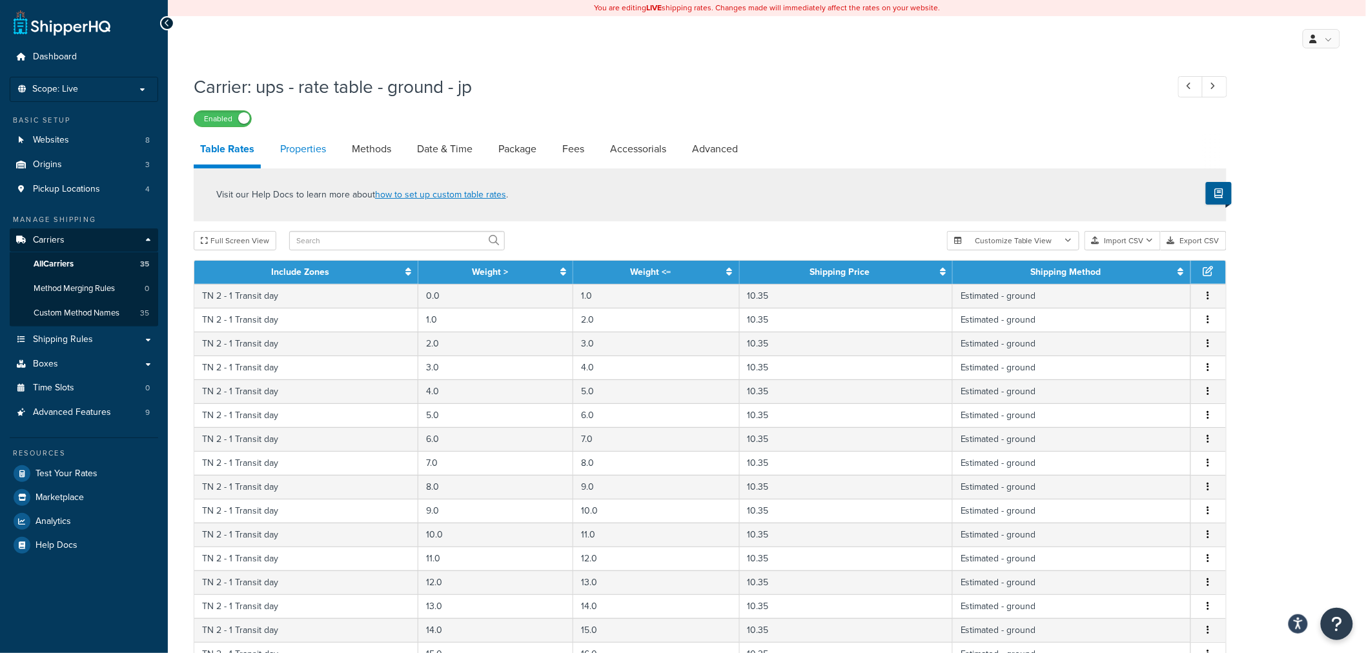
click at [314, 148] on link "Properties" at bounding box center [303, 149] width 59 height 31
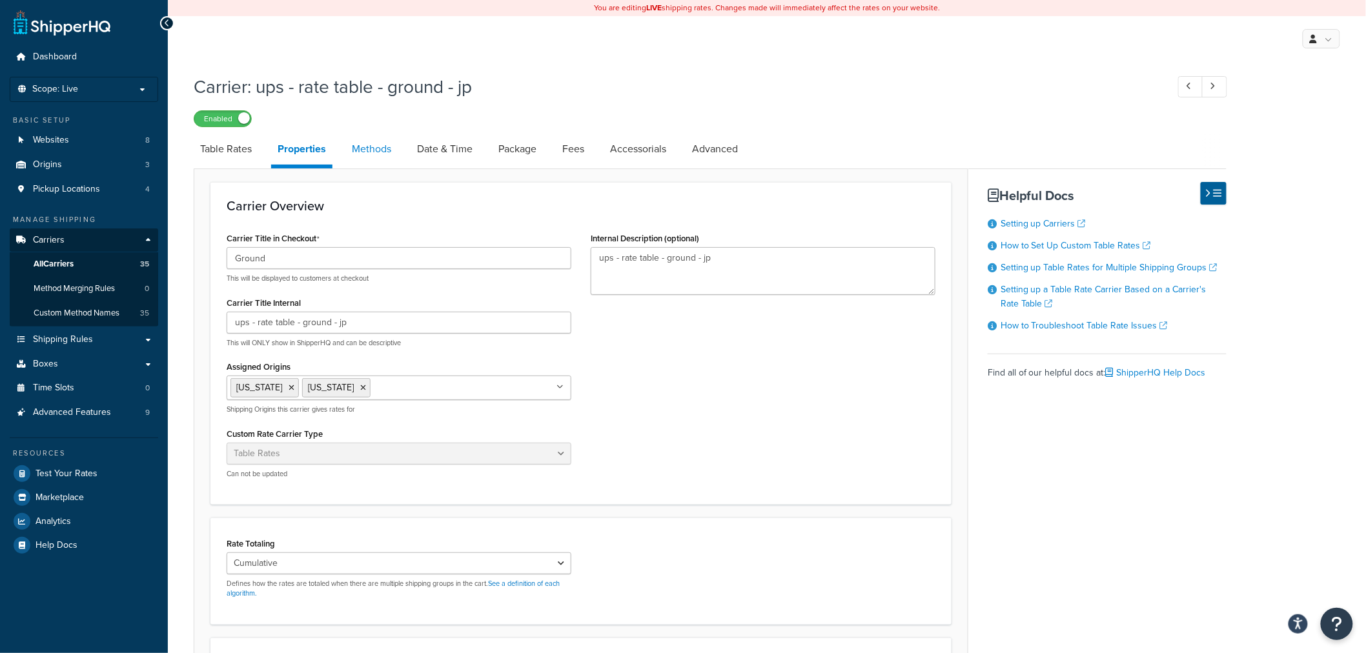
click at [368, 146] on link "Methods" at bounding box center [371, 149] width 52 height 31
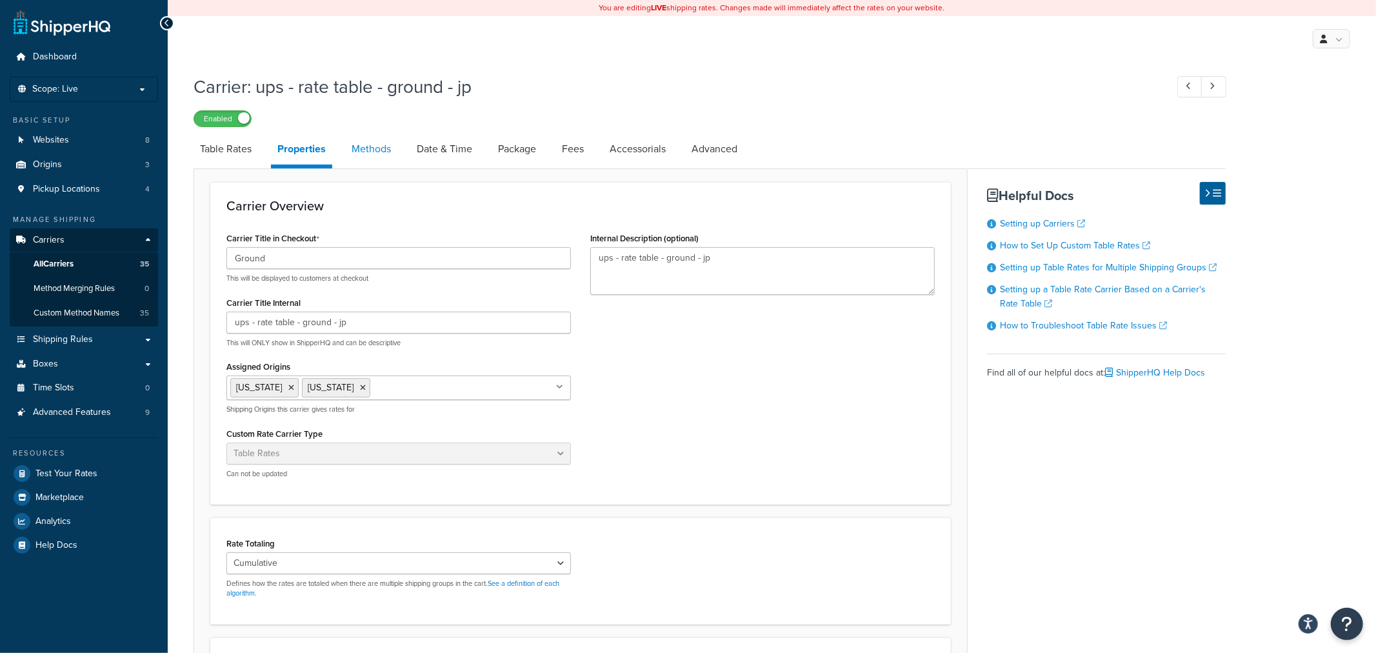
select select "25"
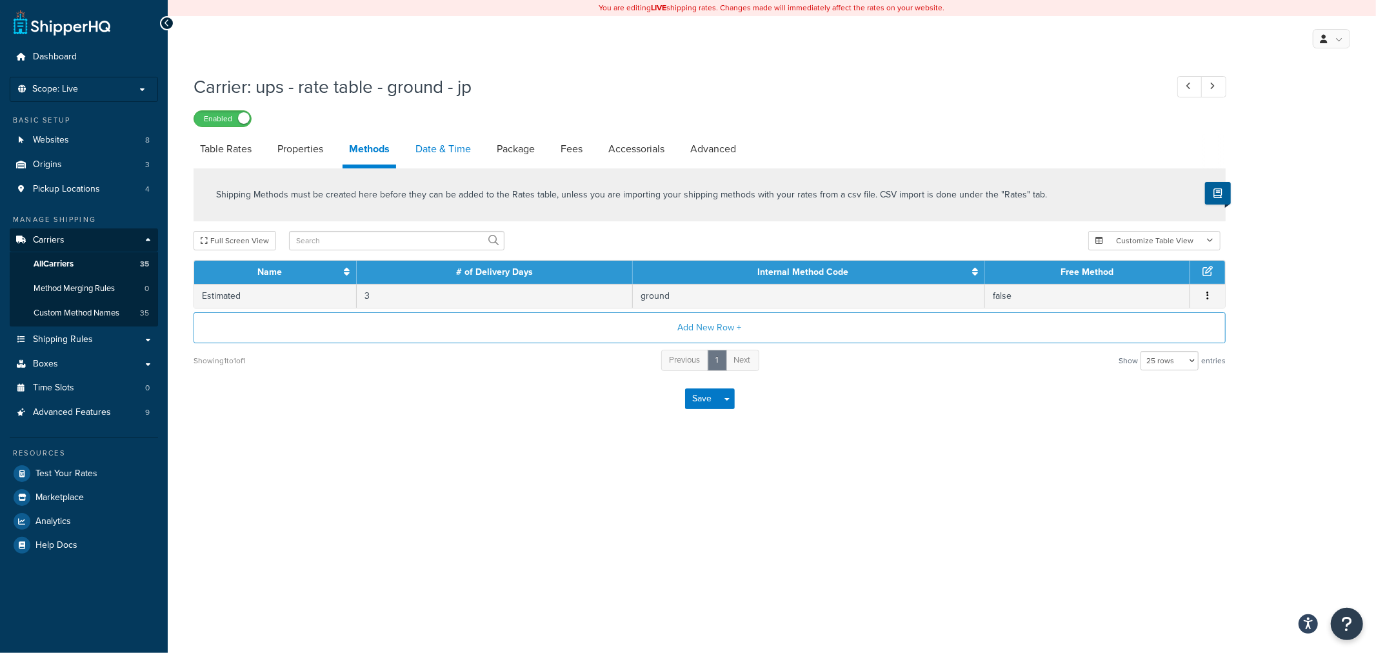
click at [424, 146] on link "Date & Time" at bounding box center [443, 149] width 68 height 31
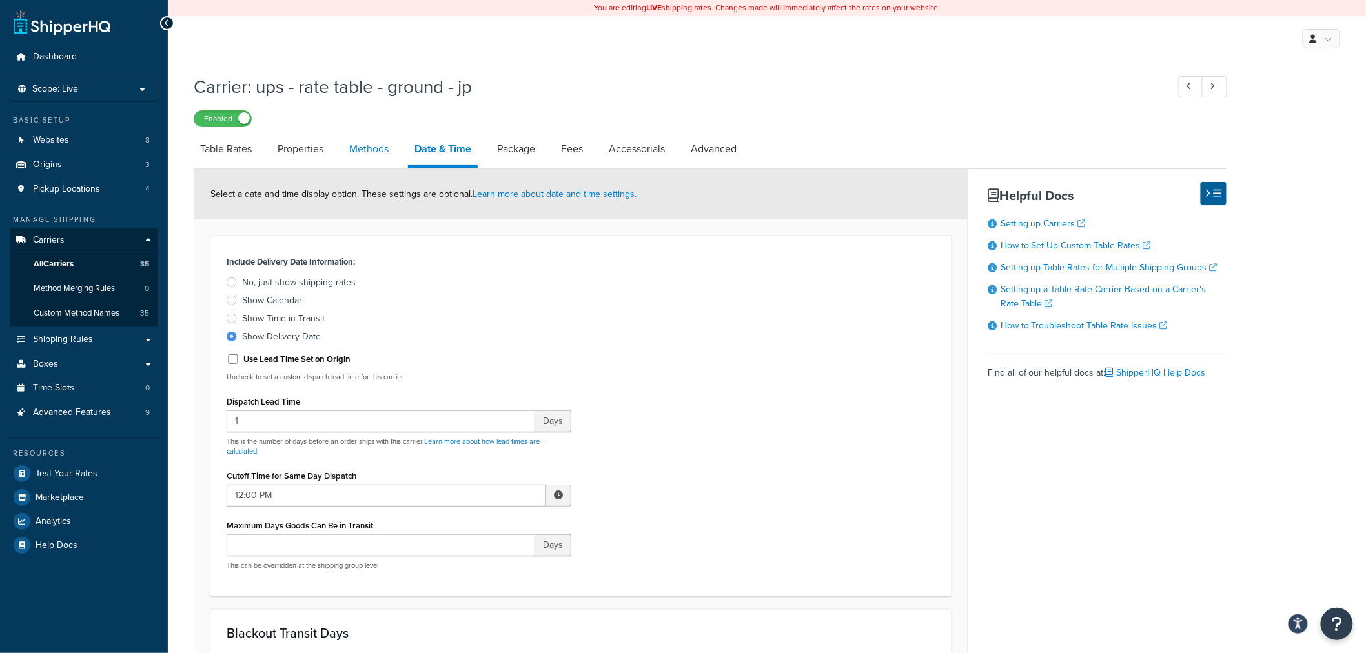
click at [378, 159] on link "Methods" at bounding box center [369, 149] width 52 height 31
select select "25"
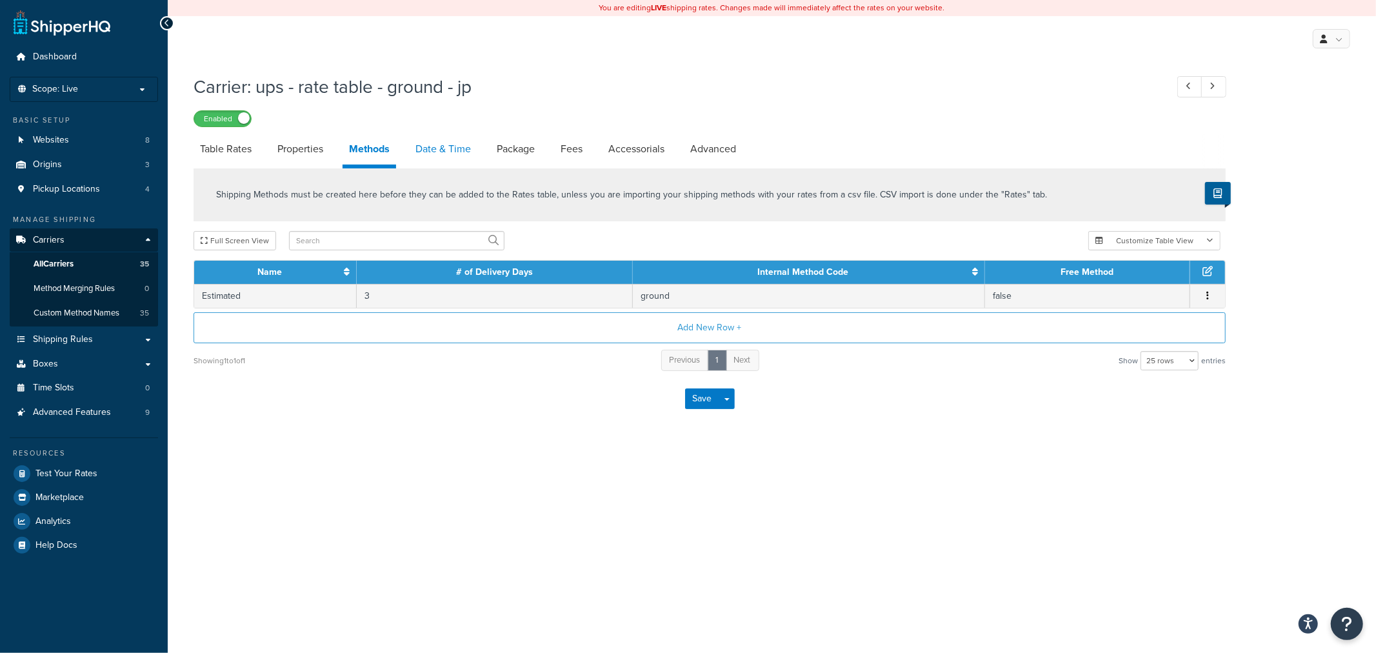
click at [460, 148] on link "Date & Time" at bounding box center [443, 149] width 68 height 31
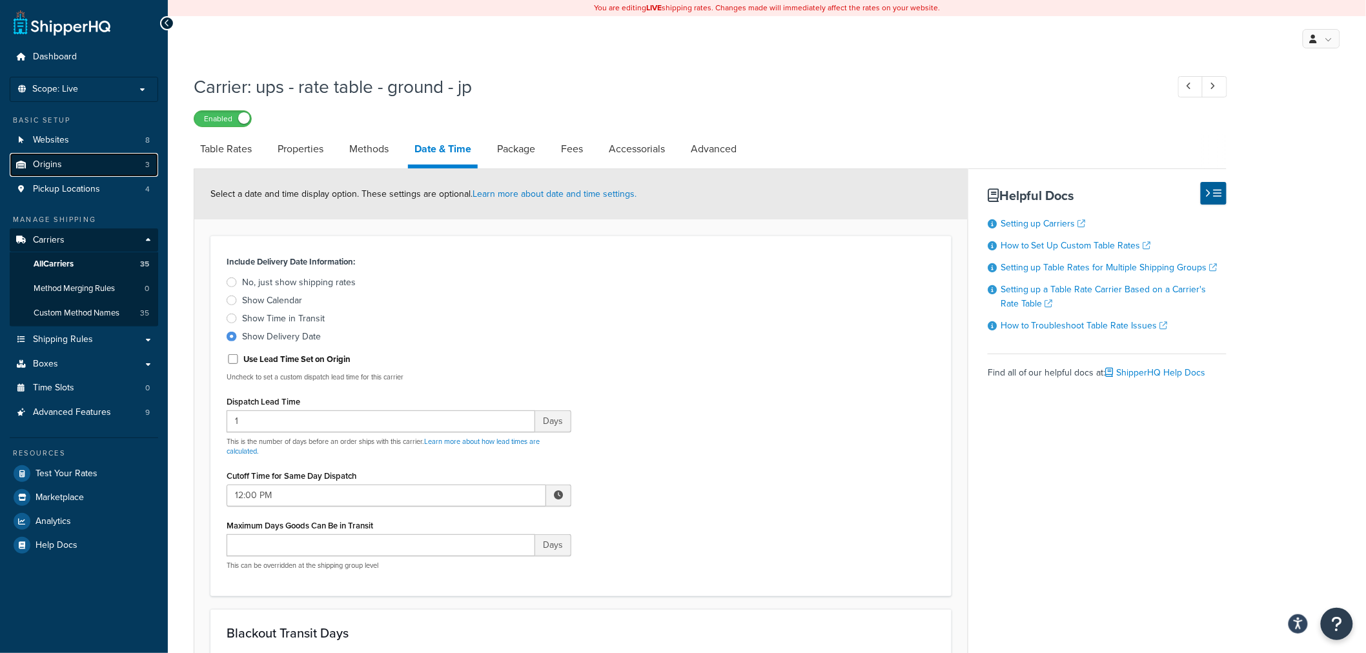
click at [72, 163] on link "Origins 3" at bounding box center [84, 165] width 148 height 24
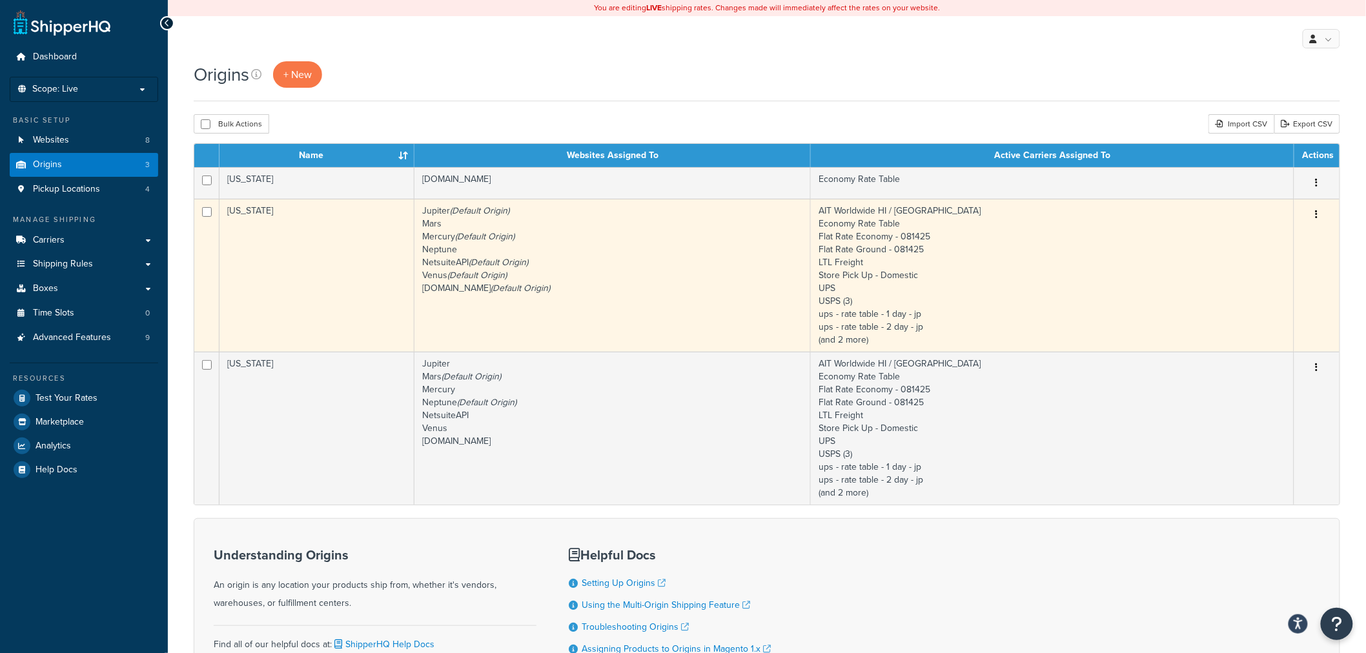
click at [1317, 217] on icon "button" at bounding box center [1316, 214] width 3 height 9
click at [1295, 232] on link "Edit" at bounding box center [1274, 239] width 102 height 26
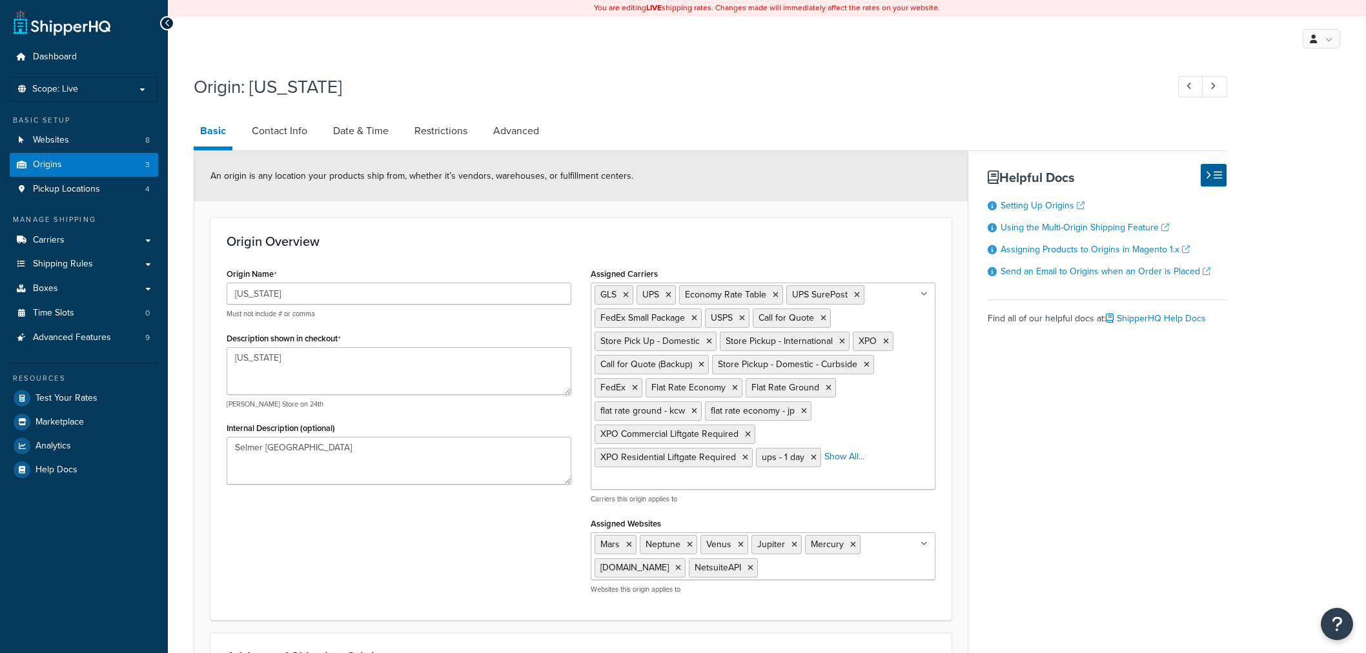
select select "42"
click at [360, 132] on link "Date & Time" at bounding box center [361, 131] width 68 height 31
select select "PER_SHIPPING_METHOD_TYPE"
